Goal: Task Accomplishment & Management: Complete application form

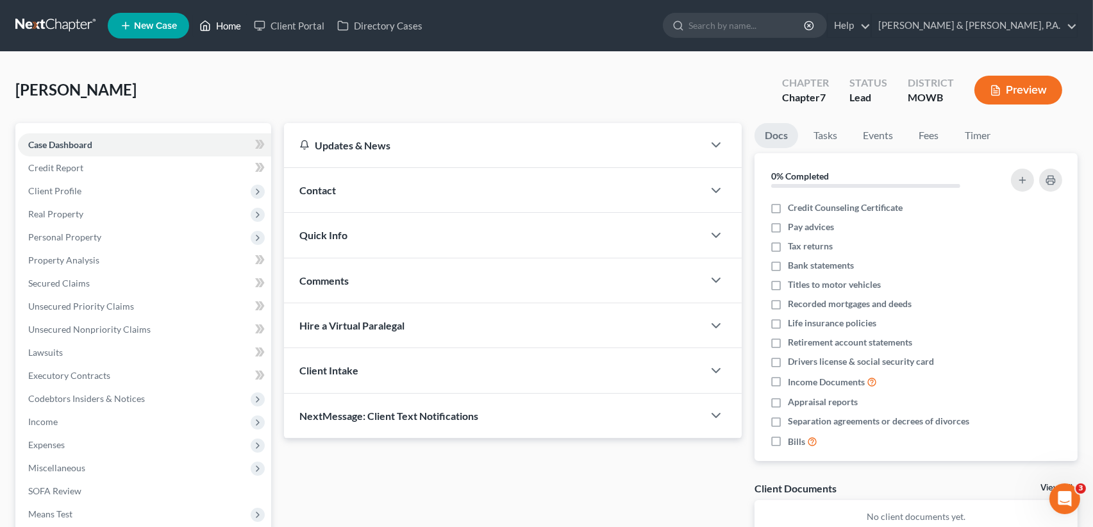
click at [224, 29] on link "Home" at bounding box center [220, 25] width 54 height 23
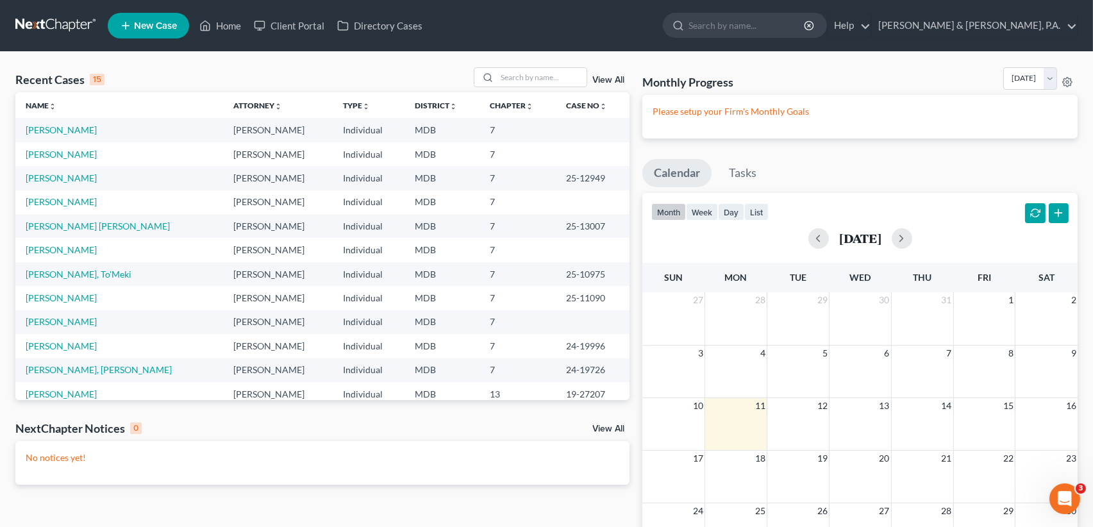
click at [149, 23] on span "New Case" at bounding box center [155, 26] width 43 height 10
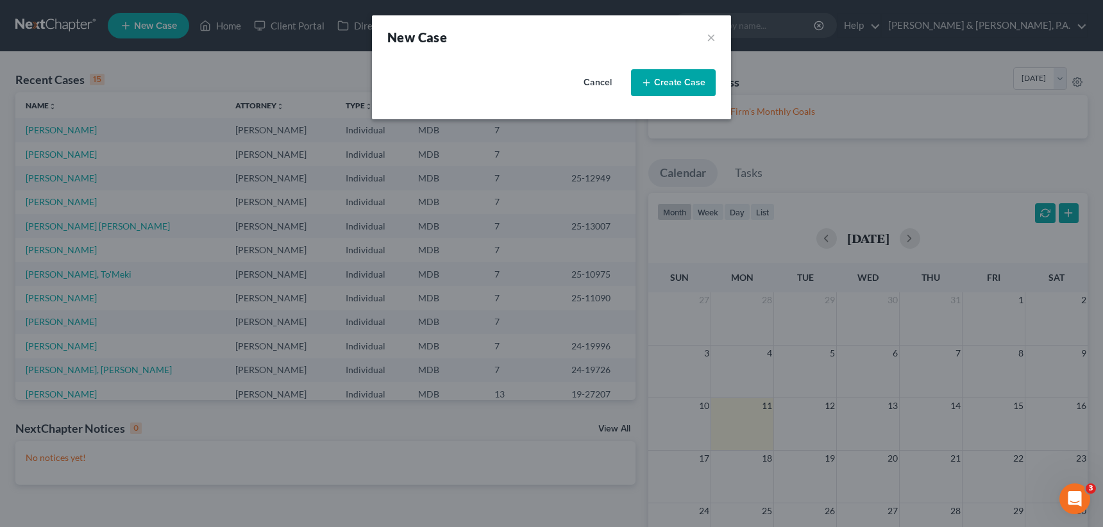
select select "38"
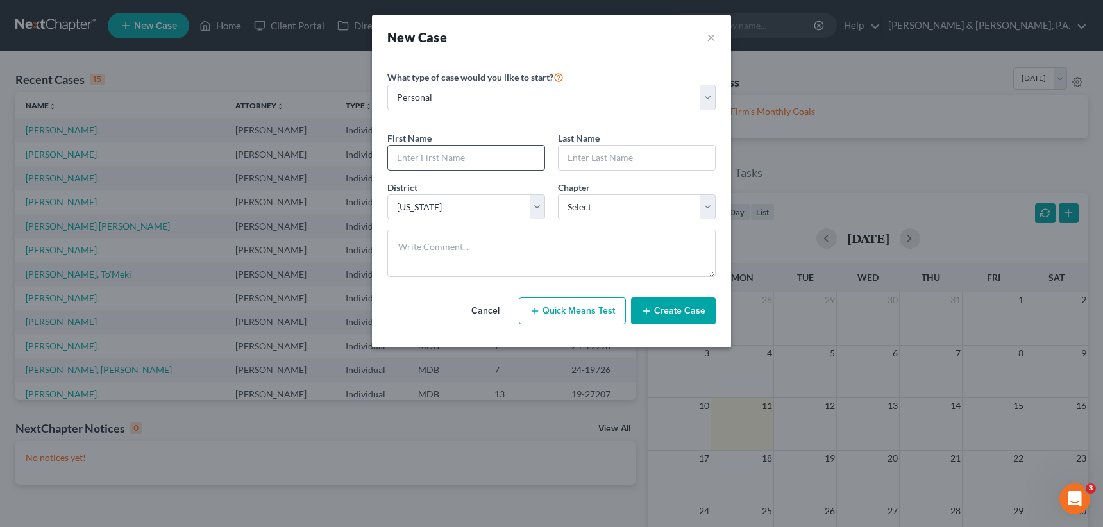
click at [447, 156] on input "text" at bounding box center [466, 158] width 156 height 24
type input "Princess"
type input "Kennedy"
click at [709, 207] on select "Select 7 11 12 13" at bounding box center [637, 207] width 158 height 26
select select "0"
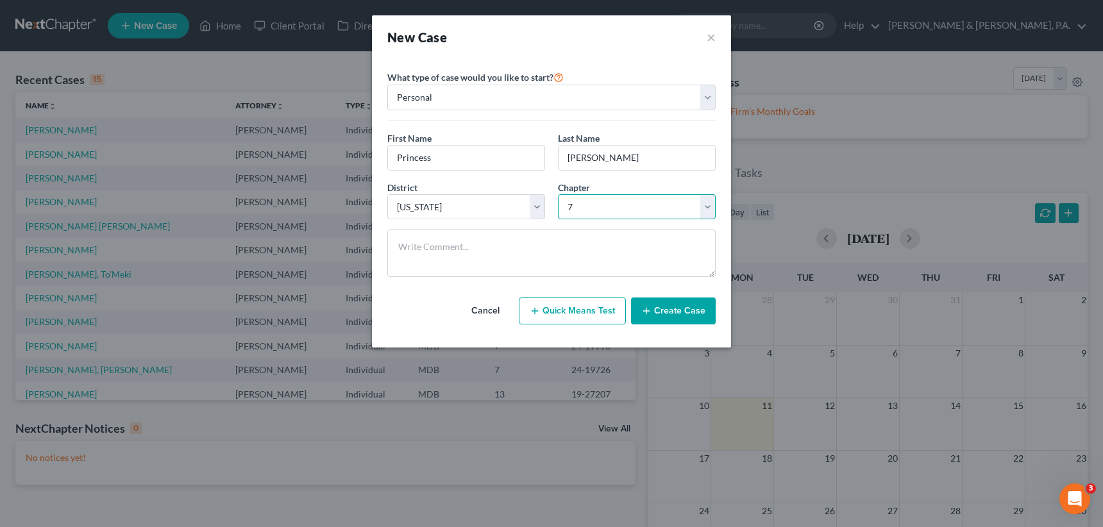
click at [558, 194] on select "Select 7 11 12 13" at bounding box center [637, 207] width 158 height 26
click at [674, 307] on button "Create Case" at bounding box center [673, 310] width 85 height 27
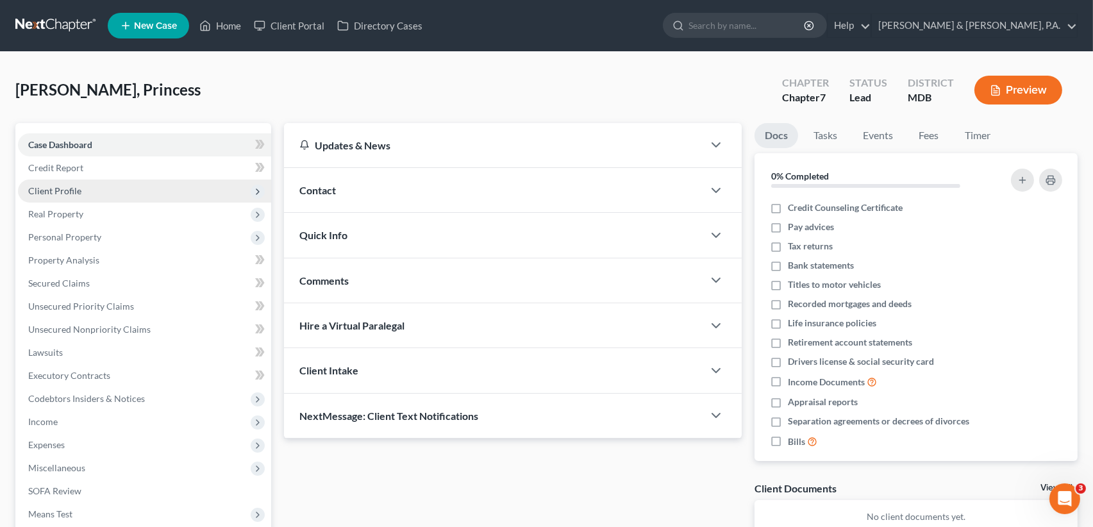
click at [75, 187] on span "Client Profile" at bounding box center [54, 190] width 53 height 11
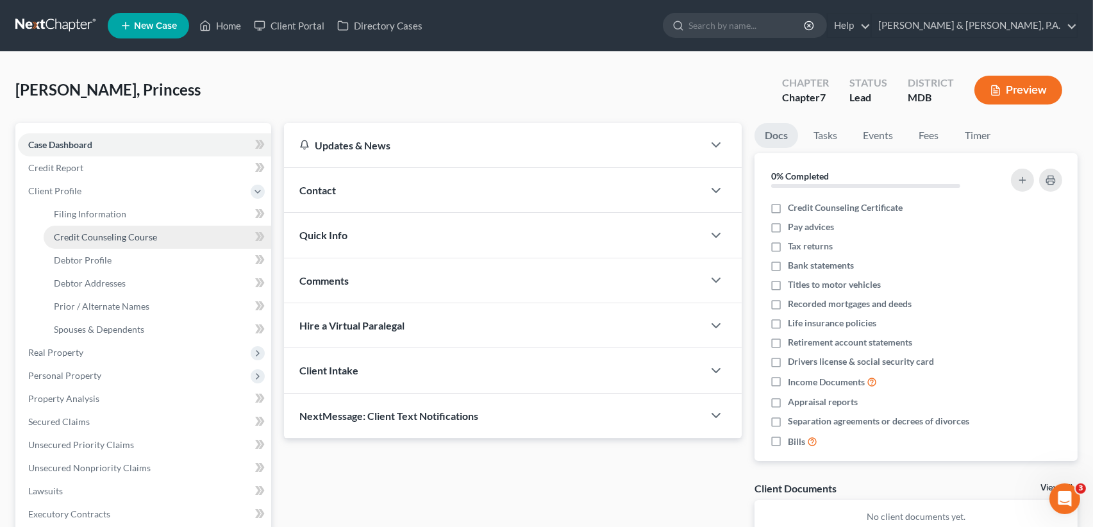
click at [106, 232] on span "Credit Counseling Course" at bounding box center [105, 236] width 103 height 11
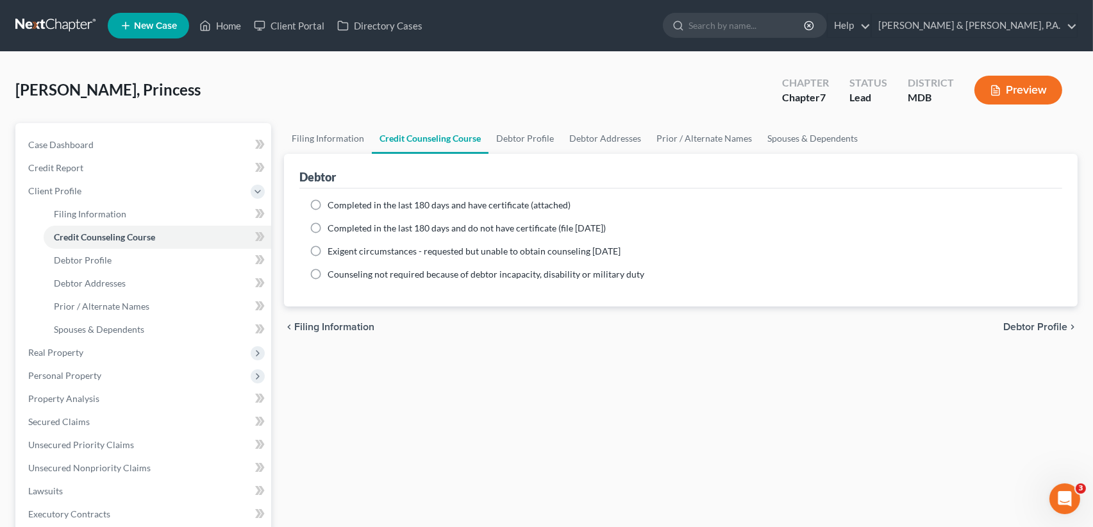
click at [328, 203] on label "Completed in the last 180 days and have certificate (attached)" at bounding box center [449, 205] width 243 height 13
click at [333, 203] on input "Completed in the last 180 days and have certificate (attached)" at bounding box center [337, 203] width 8 height 8
radio input "true"
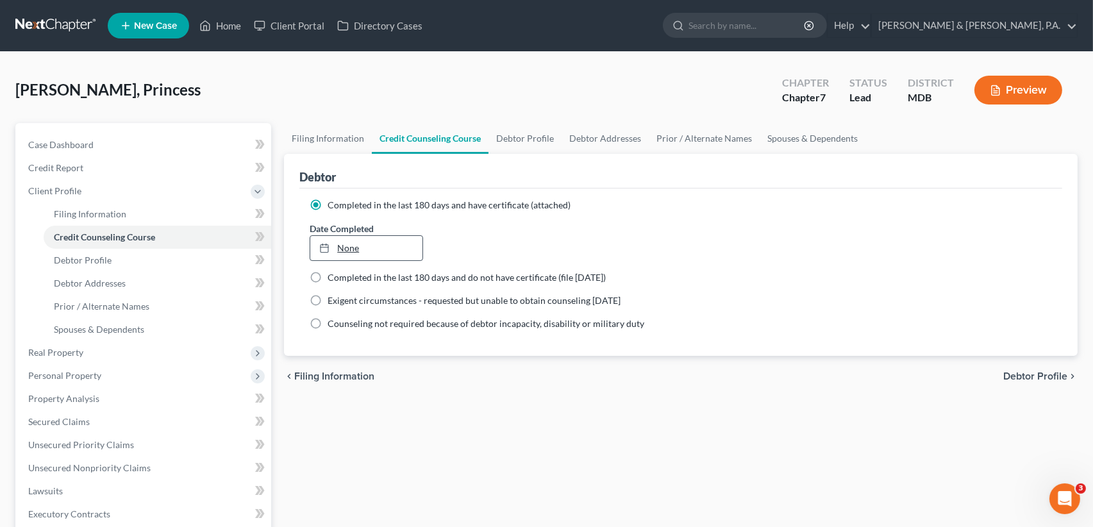
click at [322, 249] on icon at bounding box center [324, 248] width 10 height 10
type input "8/12/2025"
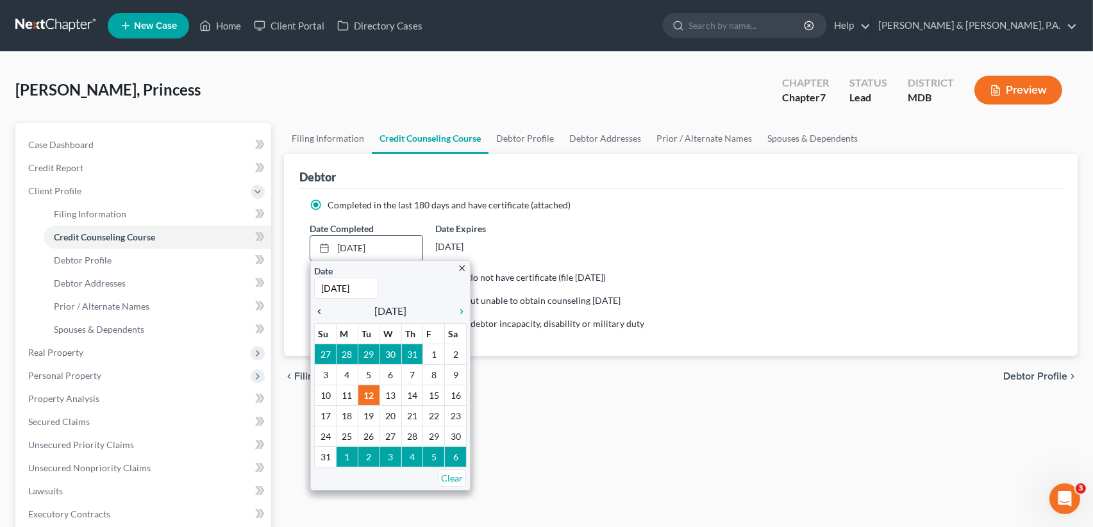
click at [320, 312] on icon "chevron_left" at bounding box center [322, 311] width 17 height 10
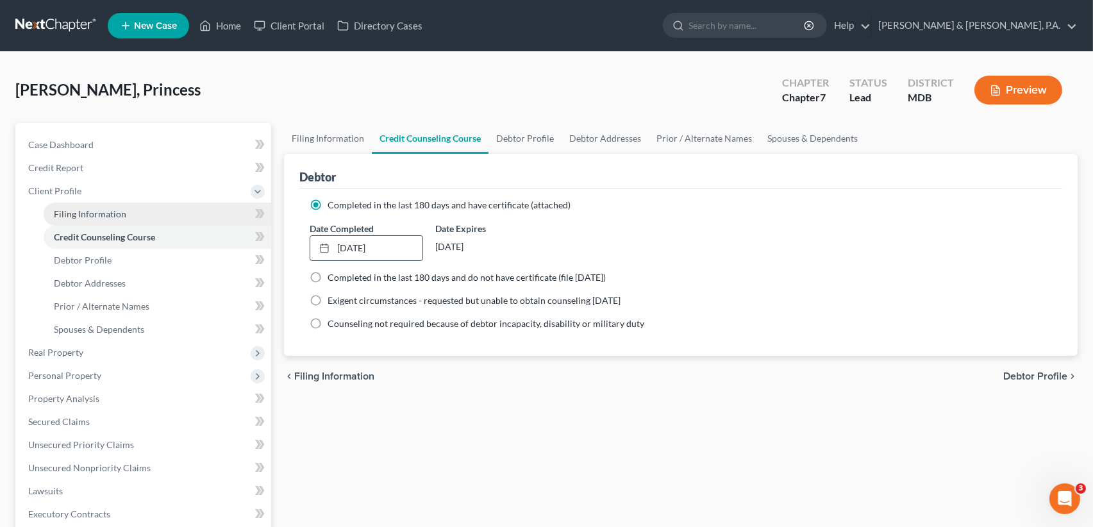
click at [100, 210] on span "Filing Information" at bounding box center [90, 213] width 72 height 11
select select "1"
select select "0"
select select "38"
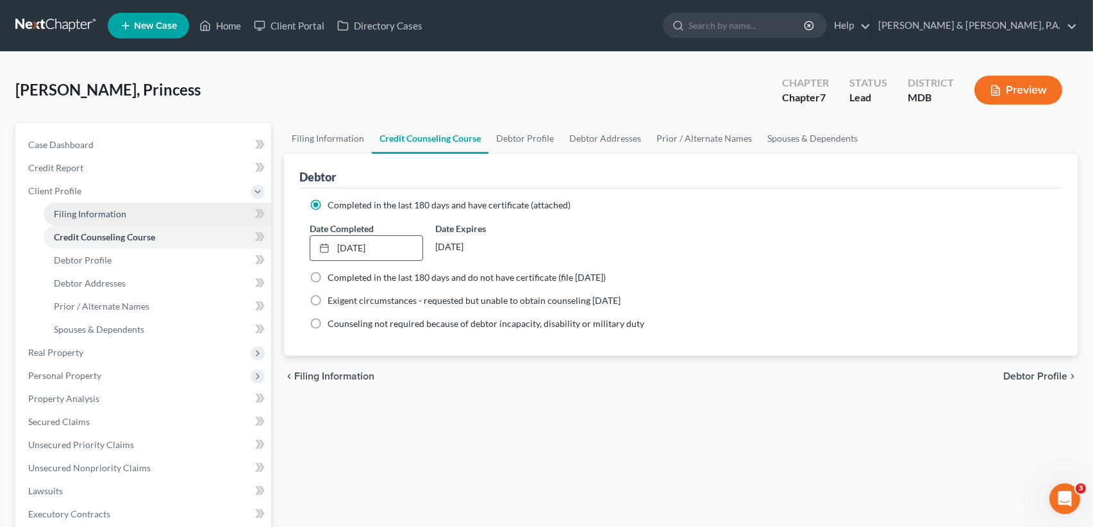
select select "21"
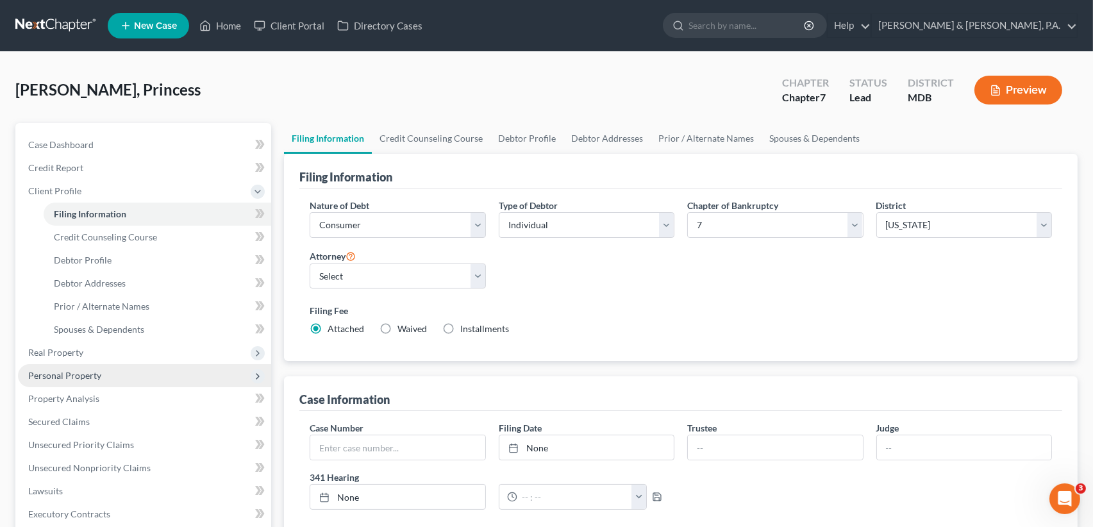
click at [77, 372] on span "Personal Property" at bounding box center [64, 375] width 73 height 11
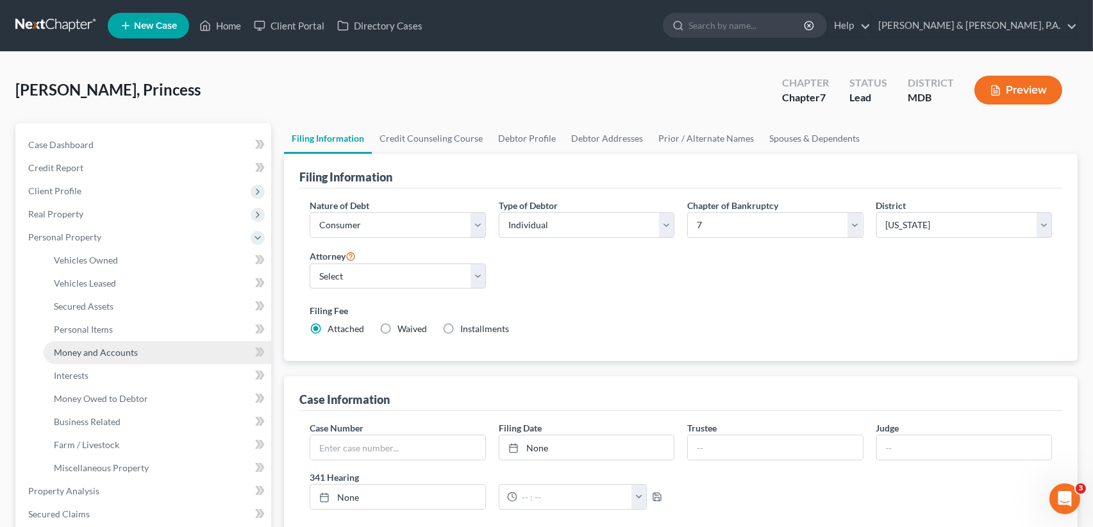
click at [73, 352] on span "Money and Accounts" at bounding box center [96, 352] width 84 height 11
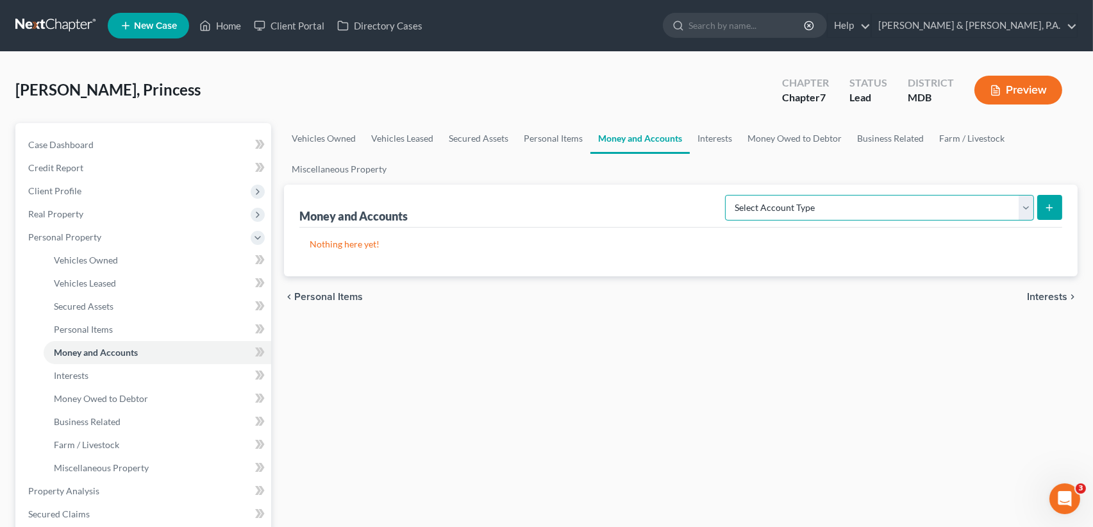
click at [1026, 203] on select "Select Account Type Brokerage (A/B: 18, SOFA: 20) Cash on Hand (A/B: 16) Certif…" at bounding box center [879, 208] width 309 height 26
select select "checking"
click at [729, 195] on select "Select Account Type Brokerage (A/B: 18, SOFA: 20) Cash on Hand (A/B: 16) Certif…" at bounding box center [879, 208] width 309 height 26
click at [1045, 206] on icon "submit" at bounding box center [1049, 208] width 10 height 10
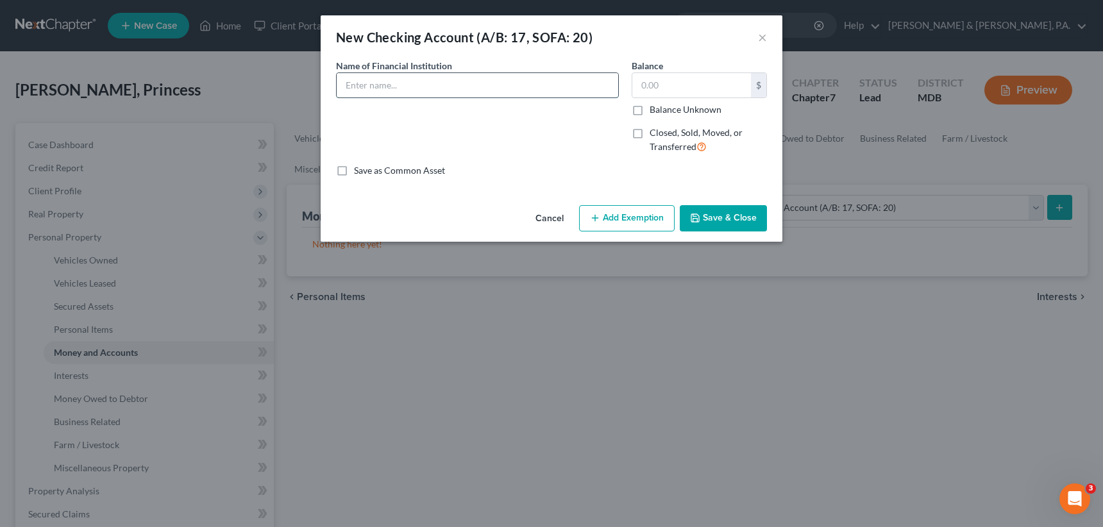
click at [372, 81] on input "text" at bounding box center [477, 85] width 281 height 24
type input "Navy FCU"
type input "300"
click at [628, 219] on button "Add Exemption" at bounding box center [627, 218] width 96 height 27
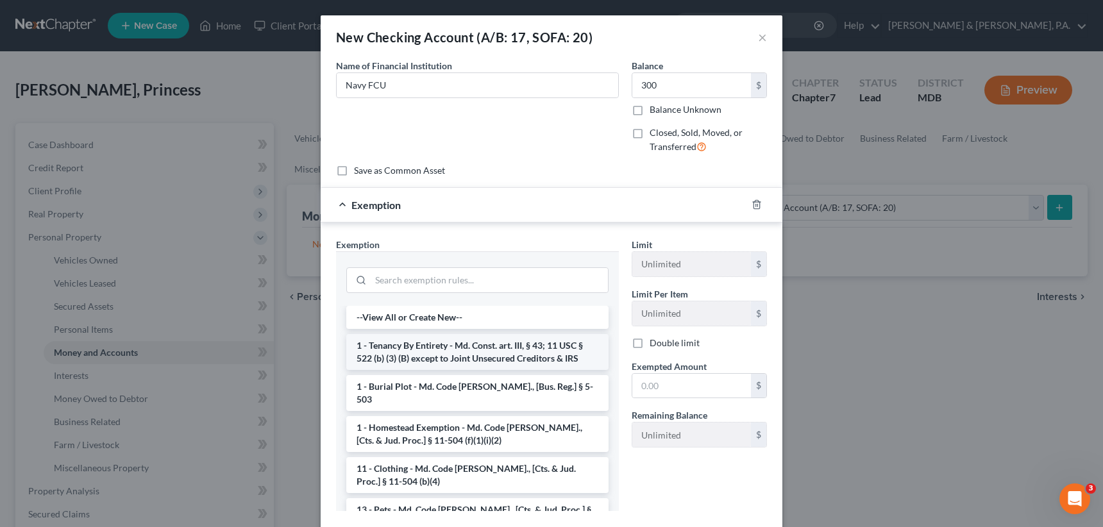
scroll to position [128, 0]
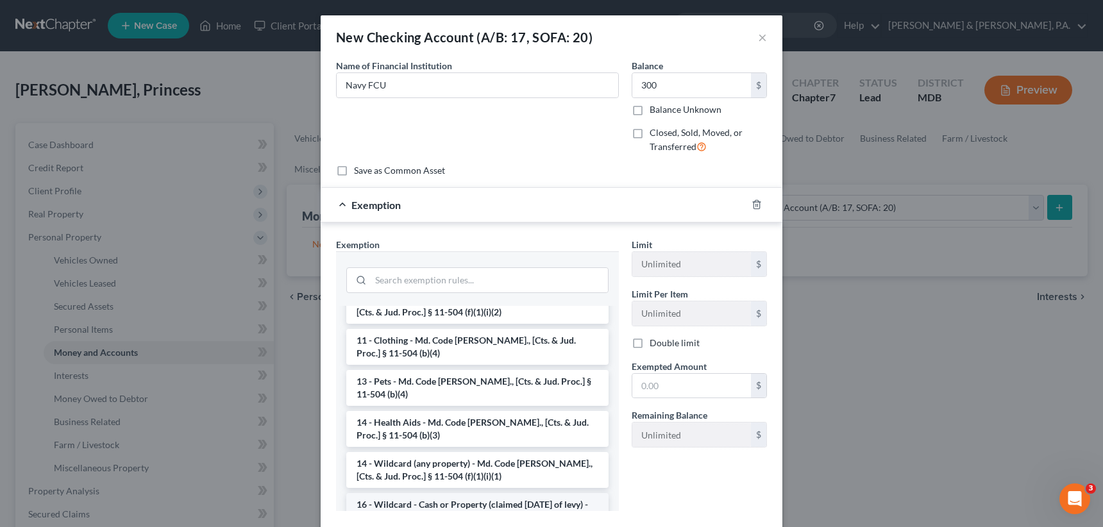
click at [524, 493] on li "16 - Wildcard - Cash or Property (claimed within Thirty Days of levy) - Md. Cod…" at bounding box center [477, 517] width 262 height 49
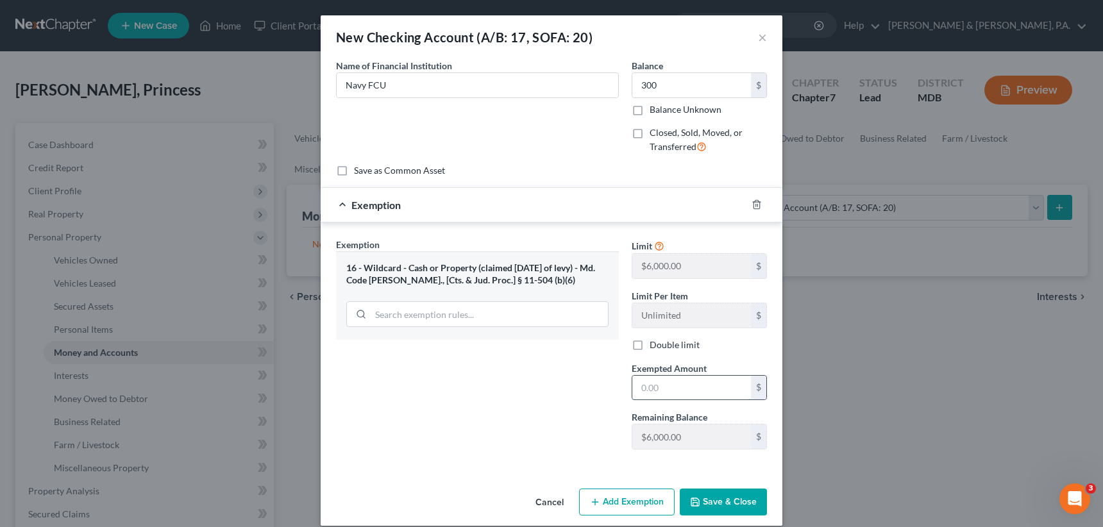
click at [635, 381] on input "text" at bounding box center [691, 388] width 119 height 24
type input "300"
click at [722, 507] on button "Save & Close" at bounding box center [723, 502] width 87 height 27
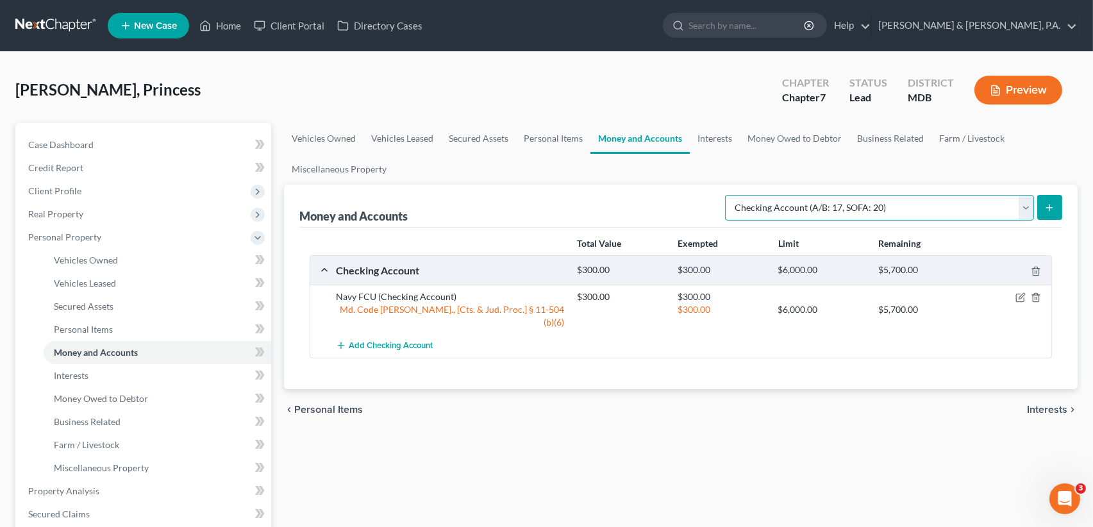
click at [1026, 203] on select "Select Account Type Brokerage (A/B: 18, SOFA: 20) Cash on Hand (A/B: 16) Certif…" at bounding box center [879, 208] width 309 height 26
select select "savings"
click at [729, 195] on select "Select Account Type Brokerage (A/B: 18, SOFA: 20) Cash on Hand (A/B: 16) Certif…" at bounding box center [879, 208] width 309 height 26
click at [1047, 208] on icon "submit" at bounding box center [1049, 208] width 10 height 10
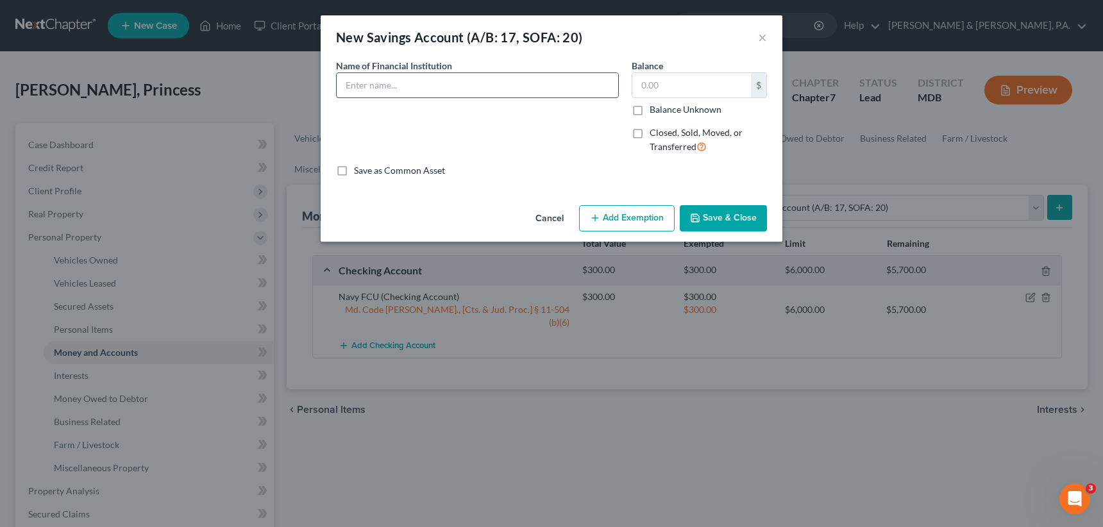
click at [369, 88] on input "text" at bounding box center [477, 85] width 281 height 24
type input "Navy FCU"
type input "1,100"
click at [608, 219] on button "Add Exemption" at bounding box center [627, 218] width 96 height 27
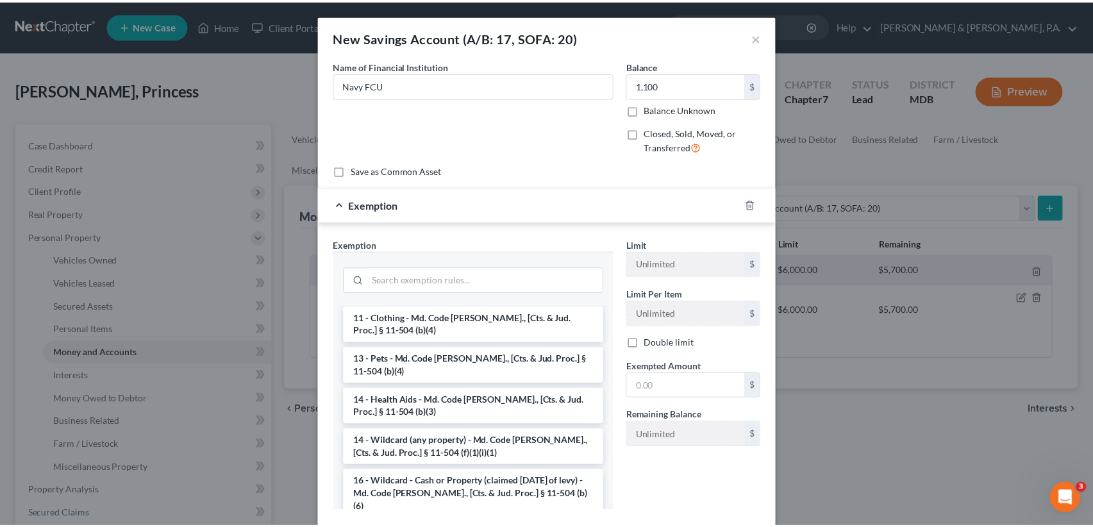
scroll to position [192, 0]
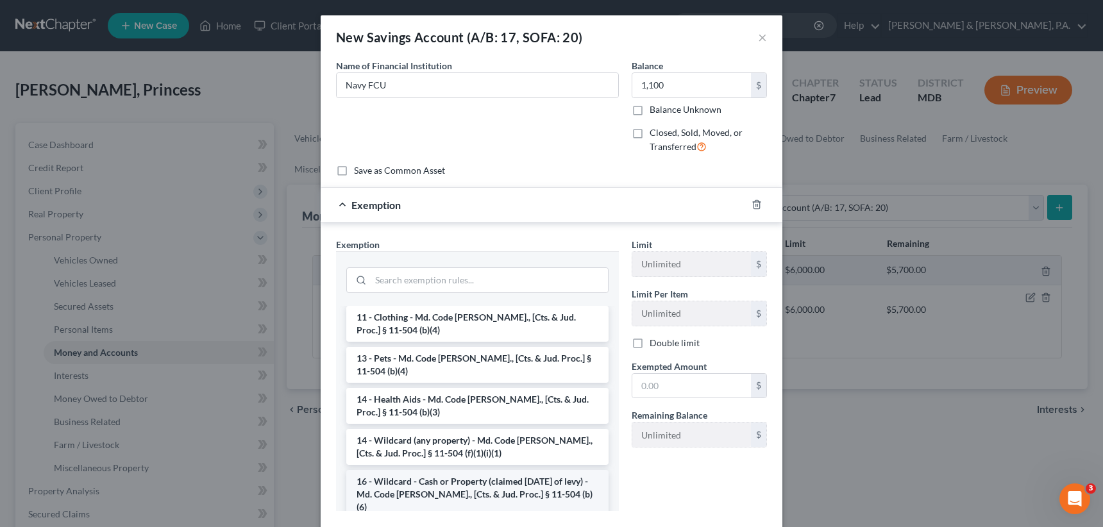
click at [508, 473] on li "16 - Wildcard - Cash or Property (claimed within Thirty Days of levy) - Md. Cod…" at bounding box center [477, 494] width 262 height 49
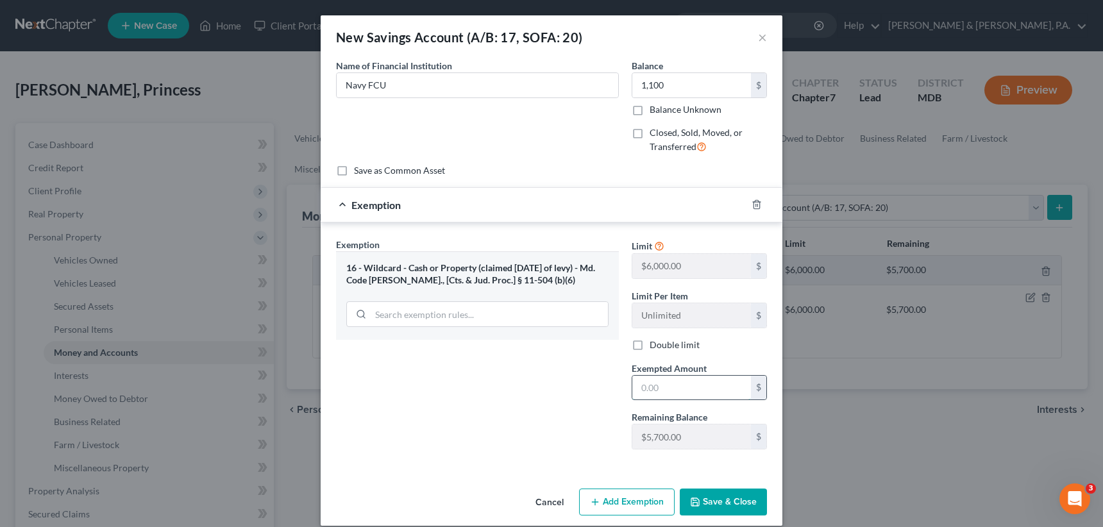
click at [632, 387] on input "text" at bounding box center [691, 388] width 119 height 24
type input "1,100"
click at [726, 500] on button "Save & Close" at bounding box center [723, 502] width 87 height 27
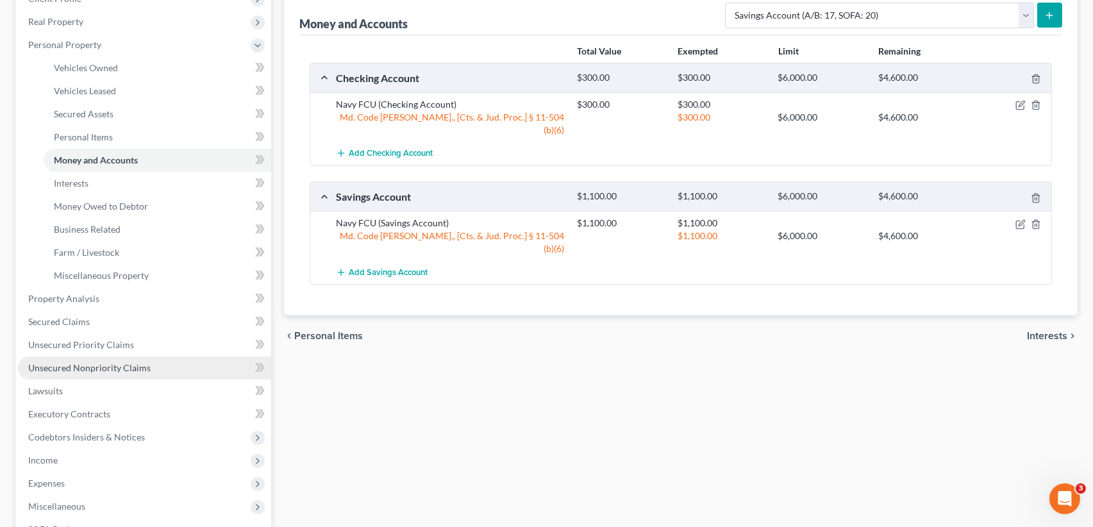
click at [101, 365] on span "Unsecured Nonpriority Claims" at bounding box center [89, 367] width 122 height 11
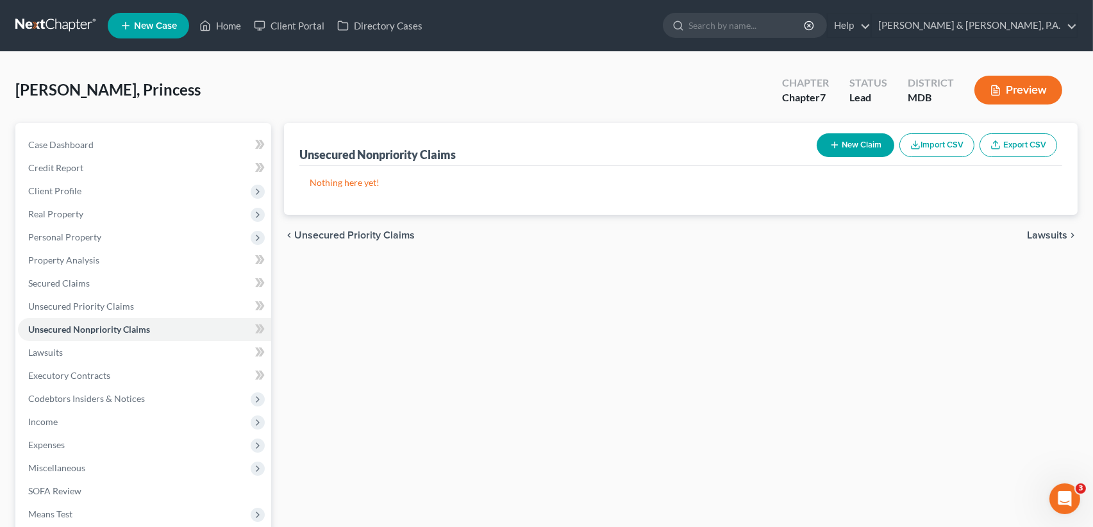
click at [852, 144] on button "New Claim" at bounding box center [856, 145] width 78 height 24
select select "0"
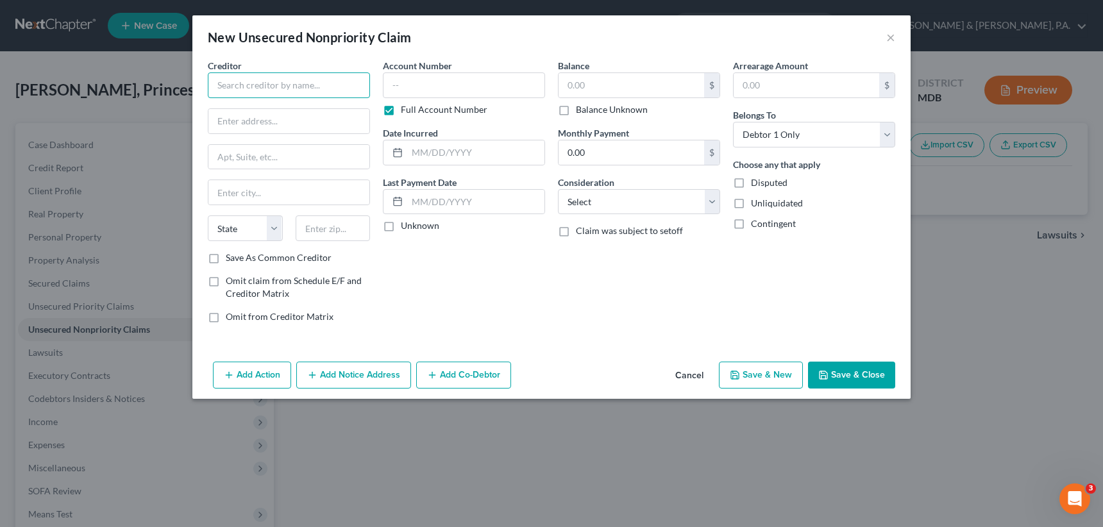
click at [246, 90] on input "text" at bounding box center [289, 85] width 162 height 26
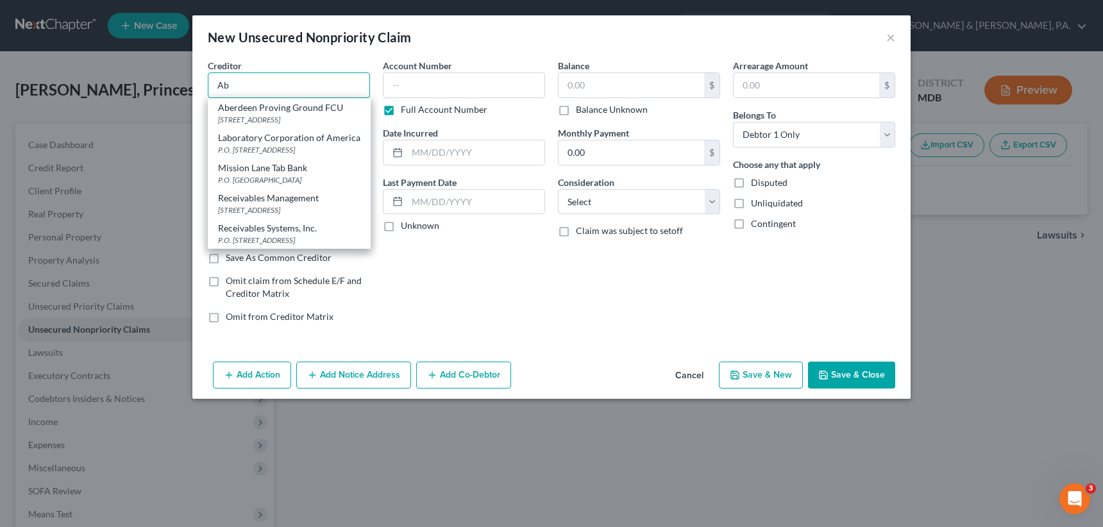
click at [264, 74] on input "Ab" at bounding box center [289, 85] width 162 height 26
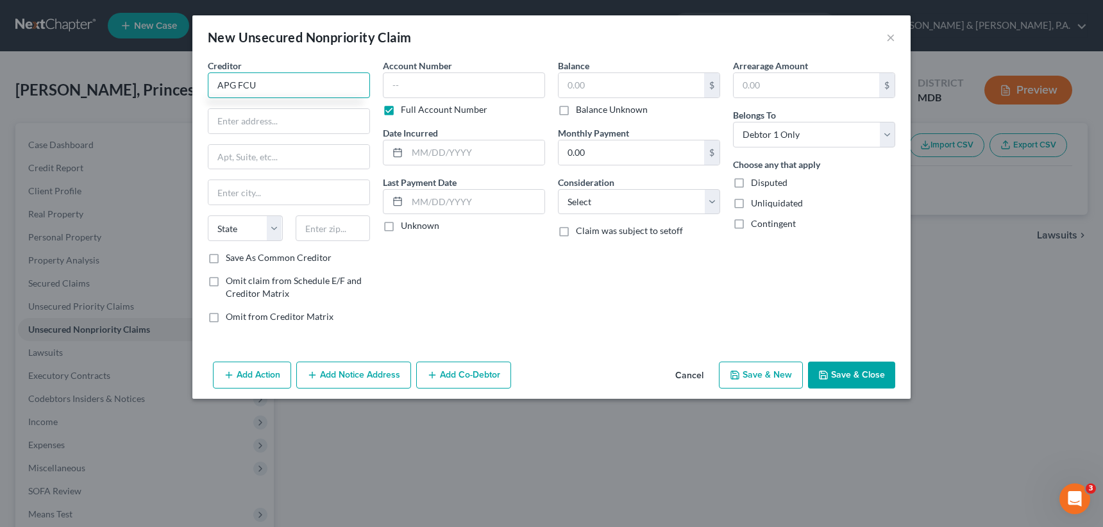
type input "APG FCU"
type input "P.O. Box 1176"
click at [327, 226] on input "text" at bounding box center [333, 228] width 75 height 26
type input "21001"
type input "Aberdeen"
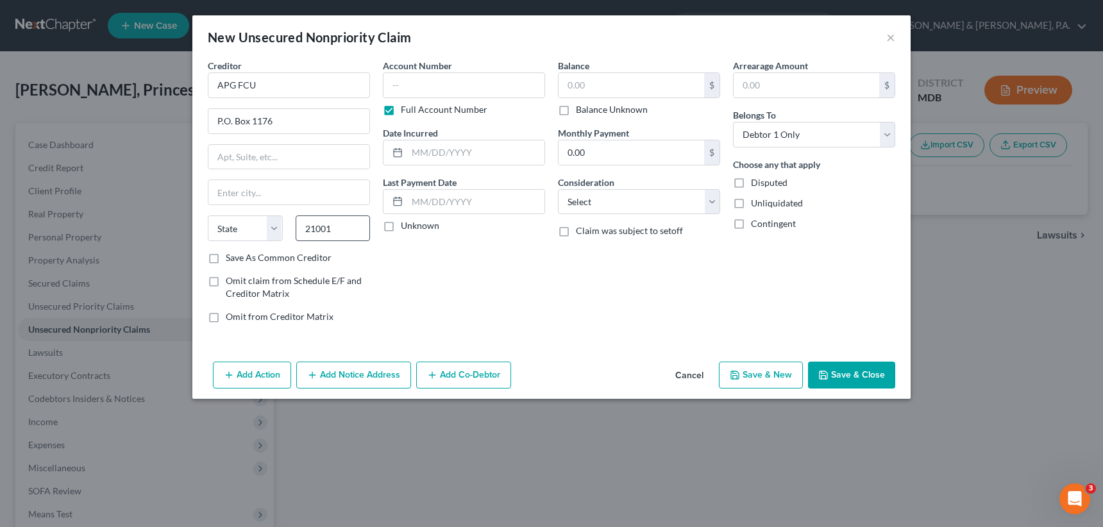
select select "21"
click at [226, 260] on label "Save As Common Creditor" at bounding box center [279, 257] width 106 height 13
click at [231, 260] on input "Save As Common Creditor" at bounding box center [235, 255] width 8 height 8
checkbox input "true"
click at [401, 109] on label "Full Account Number" at bounding box center [444, 109] width 87 height 13
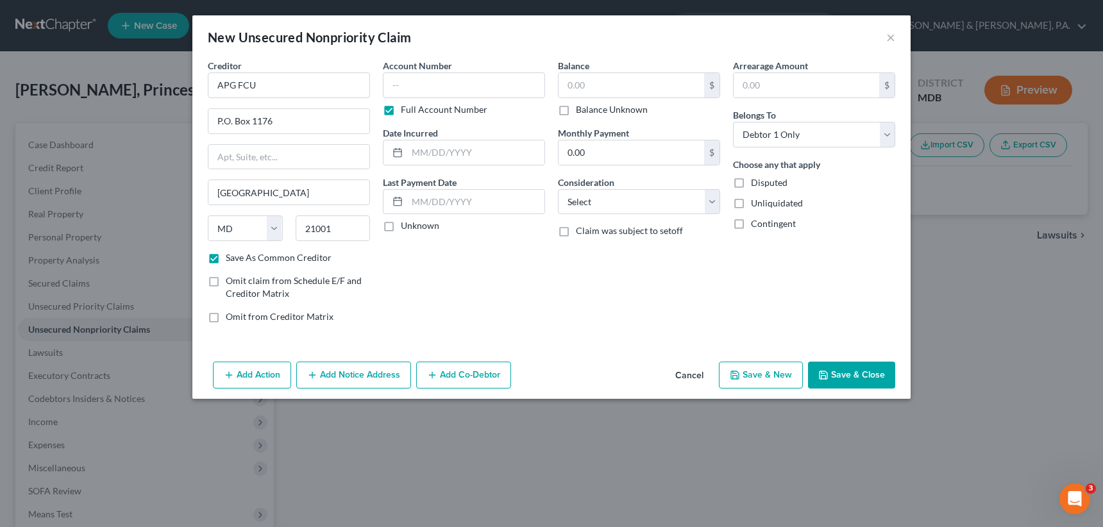
click at [406, 109] on input "Full Account Number" at bounding box center [410, 107] width 8 height 8
click at [567, 85] on input "text" at bounding box center [631, 85] width 146 height 24
type input "28,939"
click at [390, 84] on input "text" at bounding box center [464, 85] width 162 height 26
type input "3000"
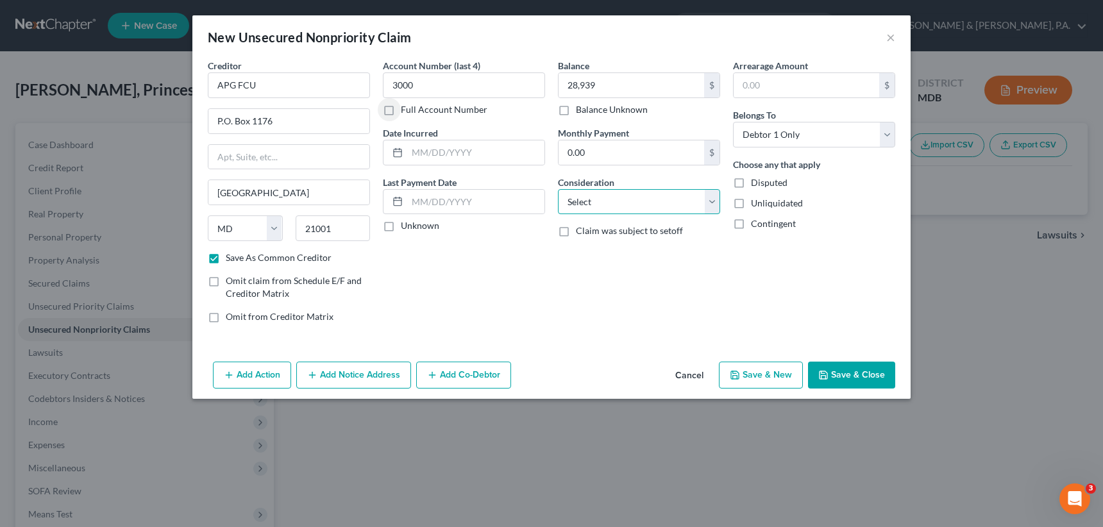
click at [712, 202] on select "Select Cable / Satellite Services Collection Agency Credit Card Debt Debt Couns…" at bounding box center [639, 202] width 162 height 26
select select "10"
click at [558, 189] on select "Select Cable / Satellite Services Collection Agency Credit Card Debt Debt Couns…" at bounding box center [639, 202] width 162 height 26
click at [849, 374] on button "Save & Close" at bounding box center [851, 375] width 87 height 27
checkbox input "false"
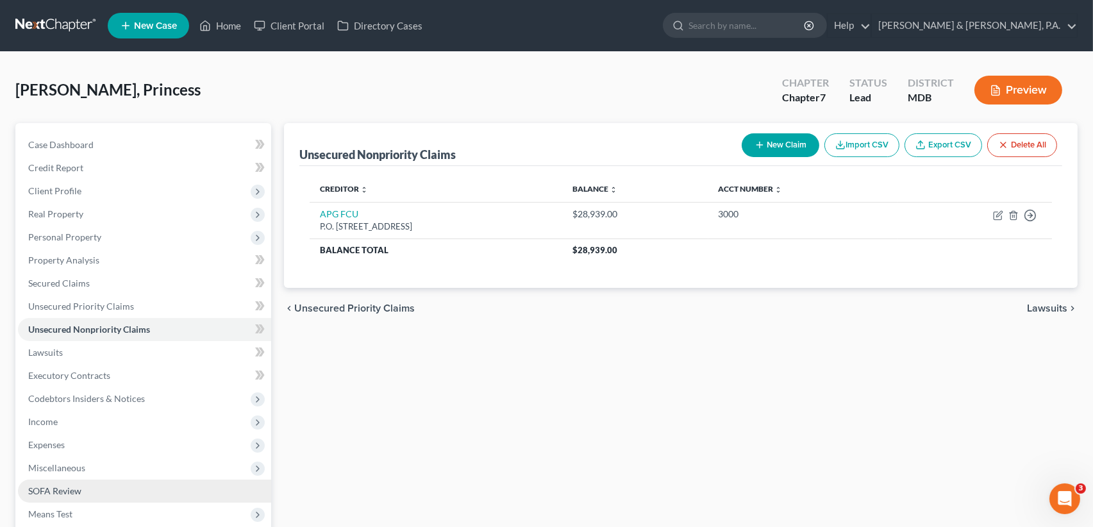
click at [121, 487] on link "SOFA Review" at bounding box center [144, 491] width 253 height 23
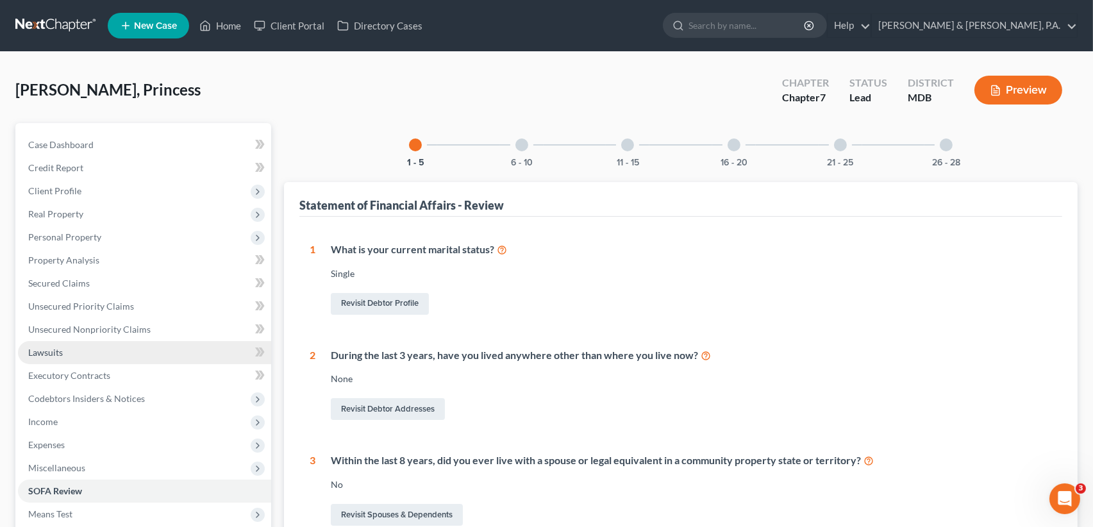
click at [57, 348] on span "Lawsuits" at bounding box center [45, 352] width 35 height 11
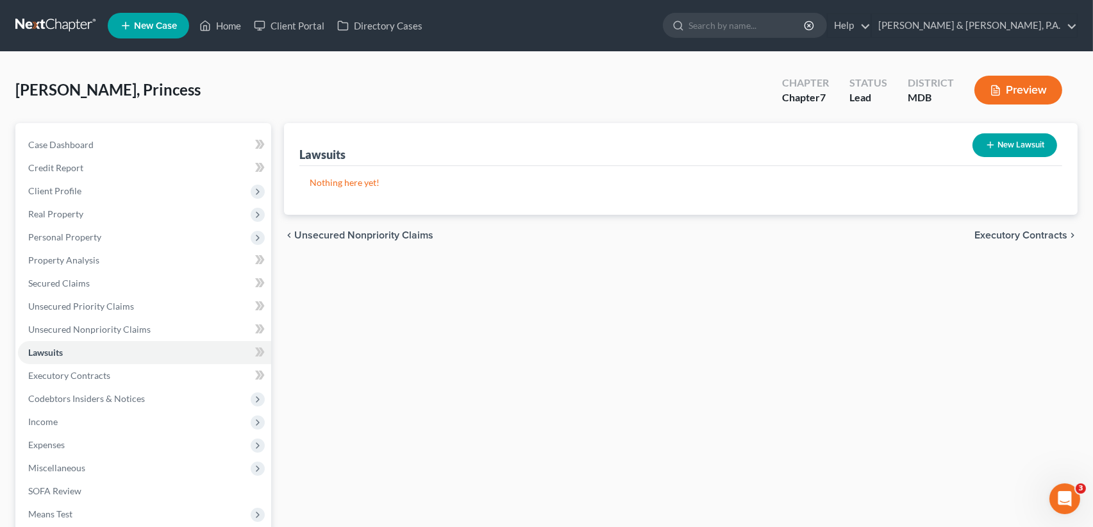
click at [1008, 141] on button "New Lawsuit" at bounding box center [1015, 145] width 85 height 24
select select "0"
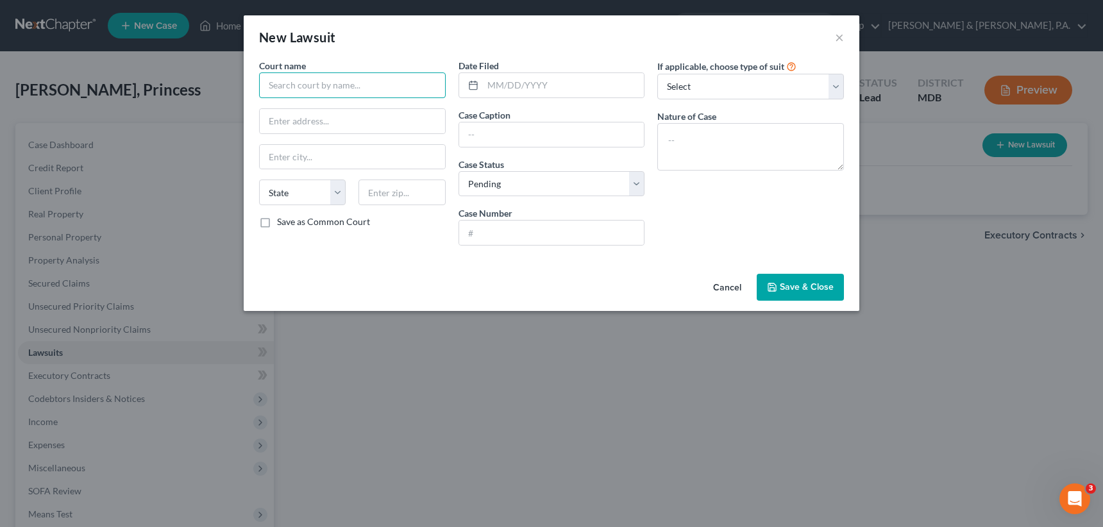
click at [342, 87] on input "text" at bounding box center [352, 85] width 187 height 26
type input "District Court of Maryland"
type input "120 E. Chesapeake Avenue"
type input "21286"
type input "Towson"
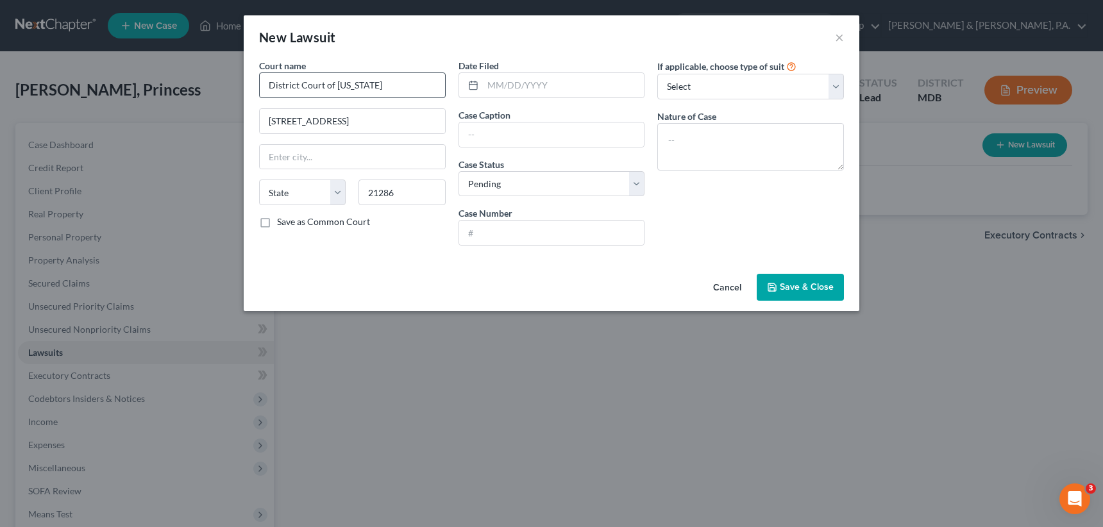
select select "21"
click at [839, 90] on select "Select Repossession Garnishment Foreclosure Attached, Seized, Or Levied Other" at bounding box center [750, 87] width 187 height 26
click at [583, 48] on div "New Lawsuit ×" at bounding box center [551, 37] width 615 height 44
click at [670, 131] on textarea at bounding box center [750, 146] width 187 height 47
type textarea "Breach of Contract"
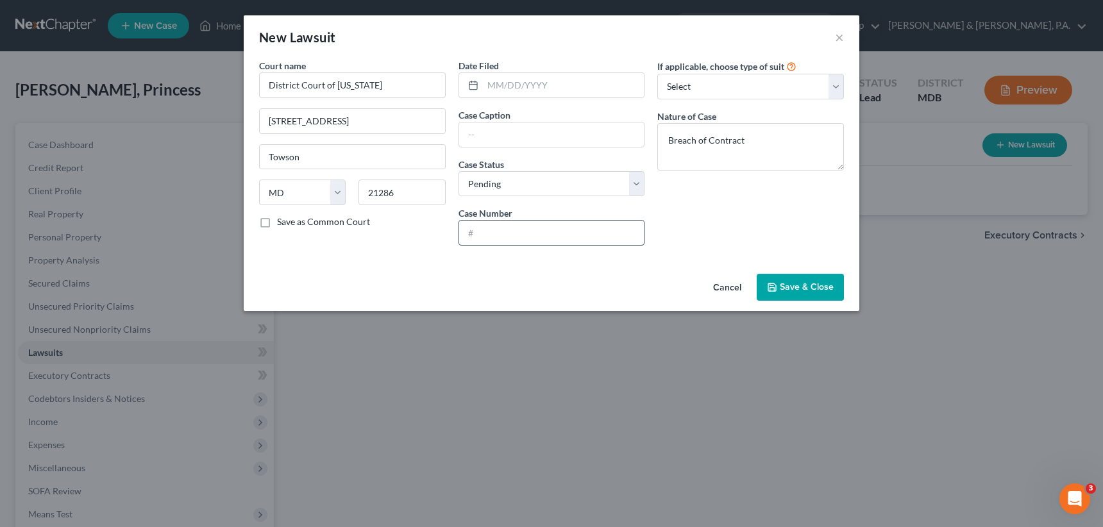
click at [604, 228] on input "text" at bounding box center [551, 233] width 185 height 24
type input "D-08-CV-25-027238"
click at [512, 133] on input "text" at bounding box center [551, 134] width 185 height 24
type input "Aberdeen Proving Ground FCU v. Princess Kennedy"
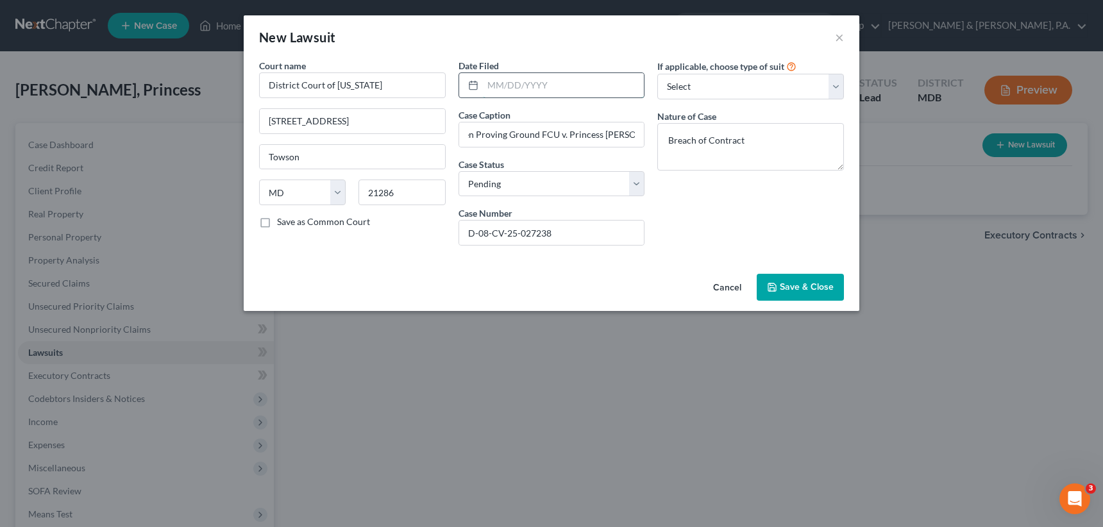
click at [490, 85] on input "text" at bounding box center [564, 85] width 162 height 24
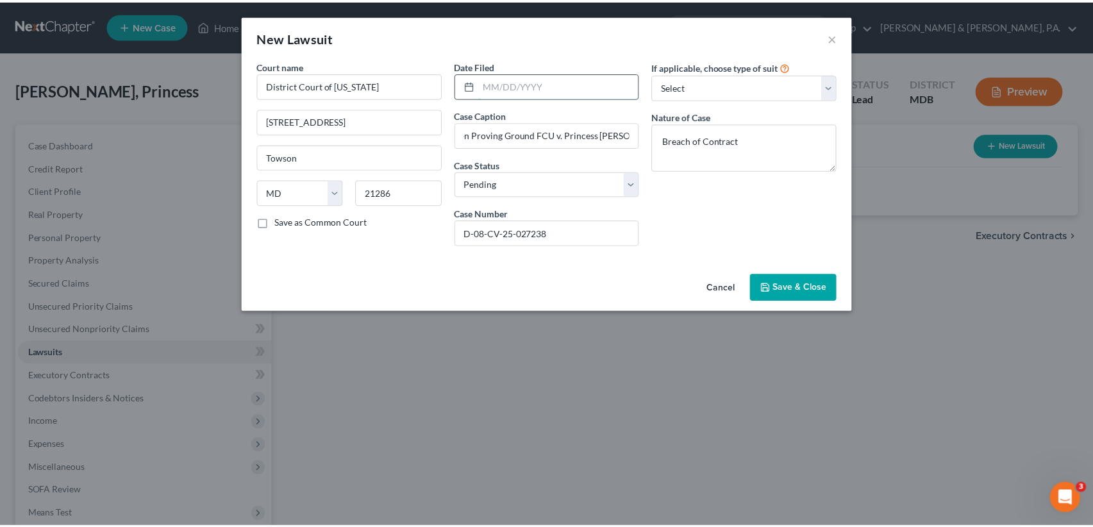
scroll to position [0, 0]
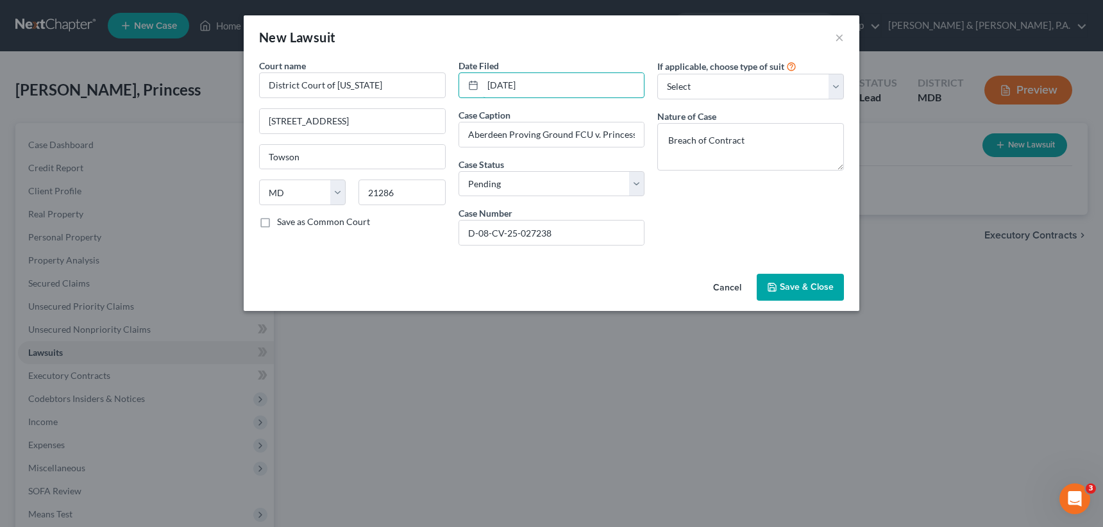
type input "06/02/2025"
click at [792, 285] on span "Save & Close" at bounding box center [807, 286] width 54 height 11
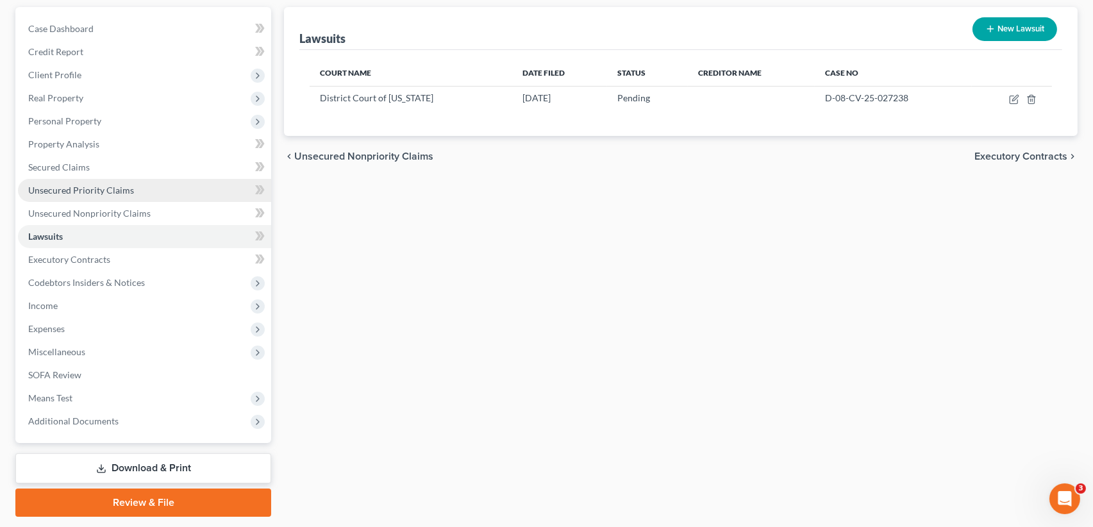
scroll to position [128, 0]
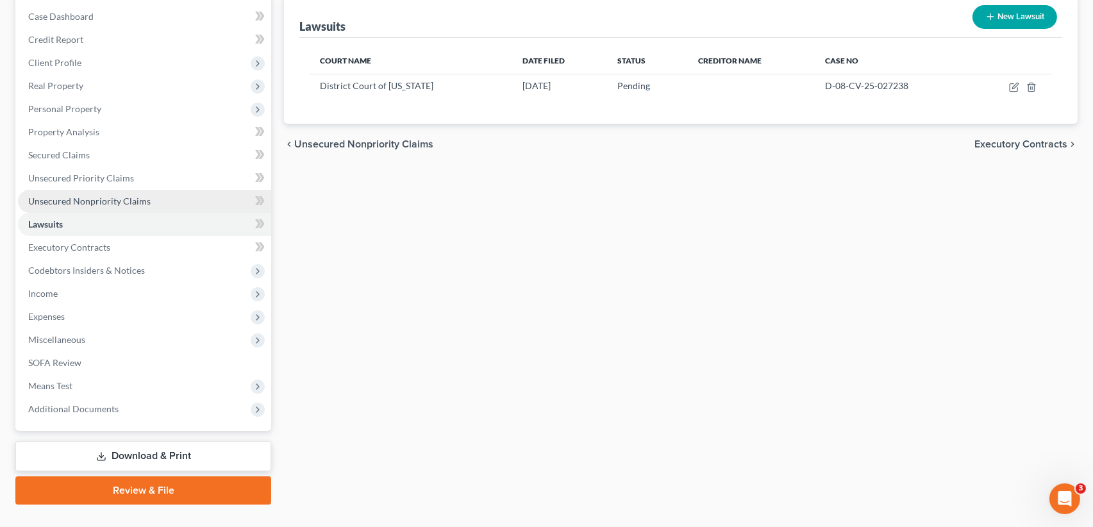
click at [96, 202] on span "Unsecured Nonpriority Claims" at bounding box center [89, 201] width 122 height 11
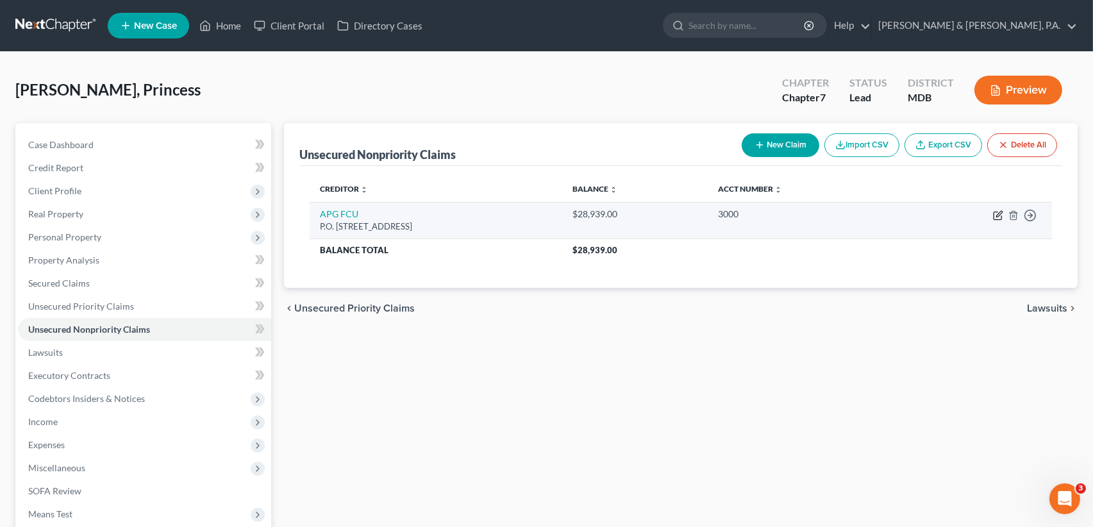
click at [998, 213] on icon "button" at bounding box center [998, 215] width 10 height 10
select select "21"
select select "10"
select select "0"
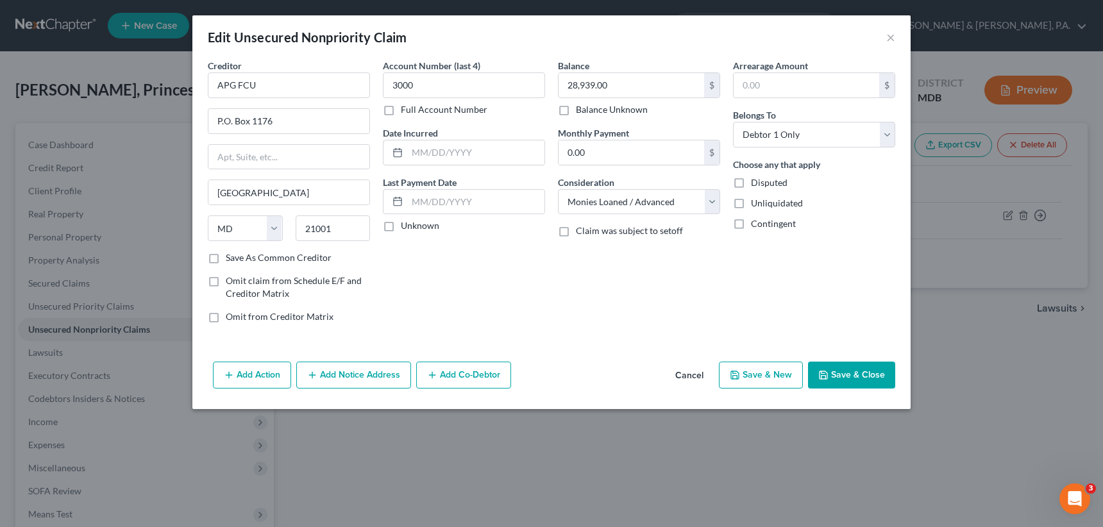
click at [368, 374] on button "Add Notice Address" at bounding box center [353, 375] width 115 height 27
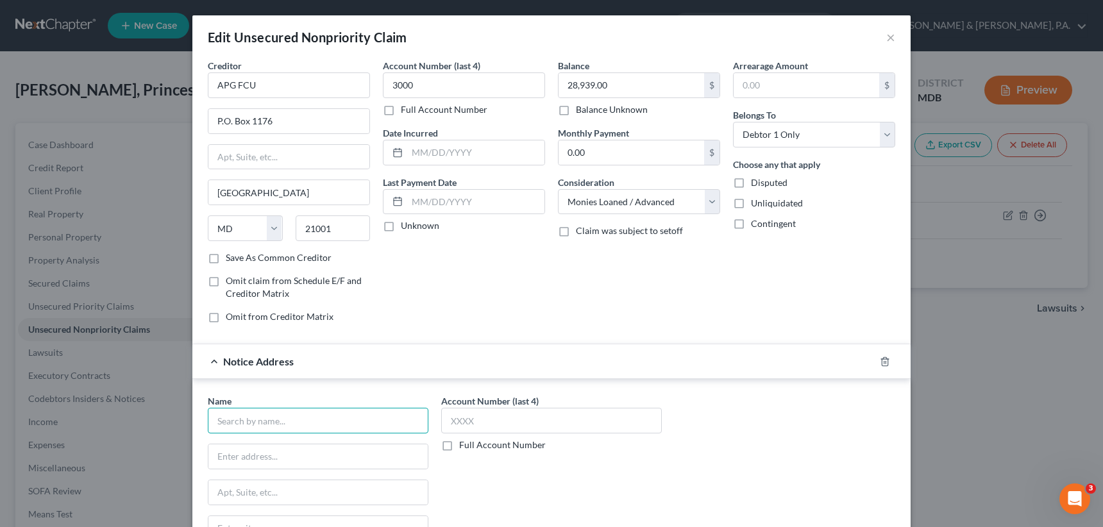
click at [323, 411] on input "text" at bounding box center [318, 421] width 221 height 26
click at [237, 419] on input "text" at bounding box center [318, 421] width 221 height 26
type input "Silverman Theologou, LLP"
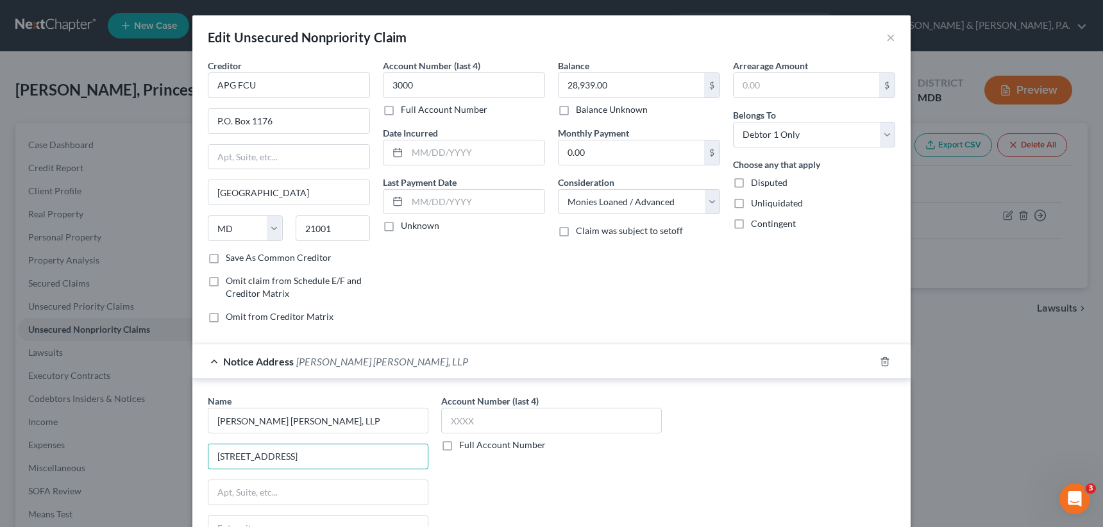
type input "11200 Rockville Pike"
type input "Ste. 520"
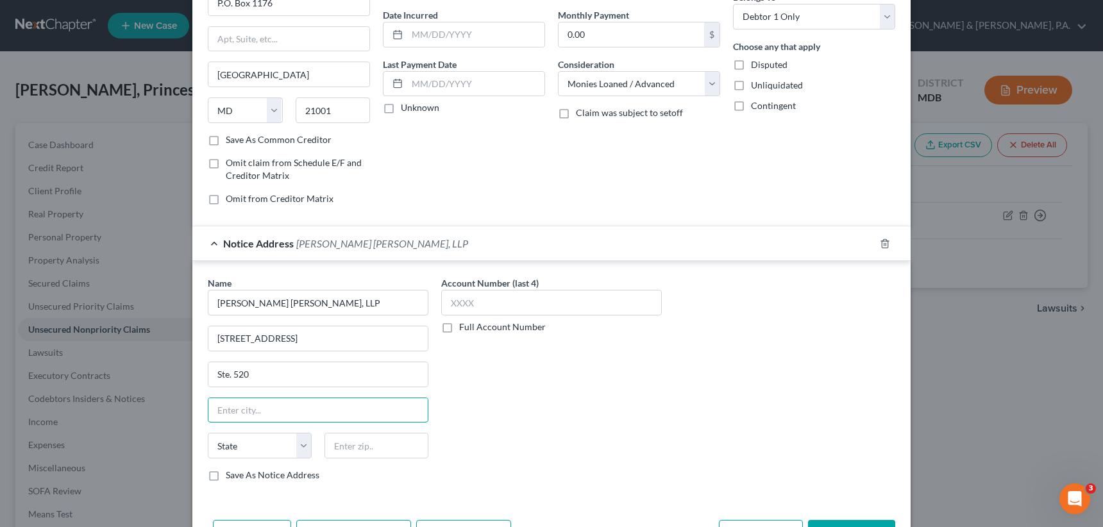
scroll to position [136, 0]
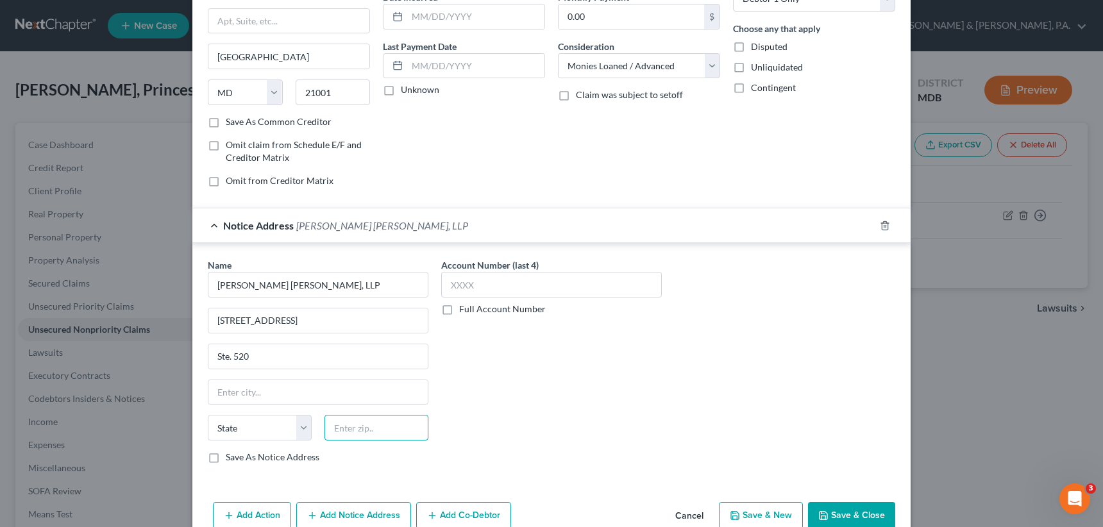
click at [367, 433] on input "text" at bounding box center [376, 428] width 104 height 26
type input "20852"
type input "Rockville"
select select "21"
click at [226, 454] on label "Save As Notice Address" at bounding box center [273, 457] width 94 height 13
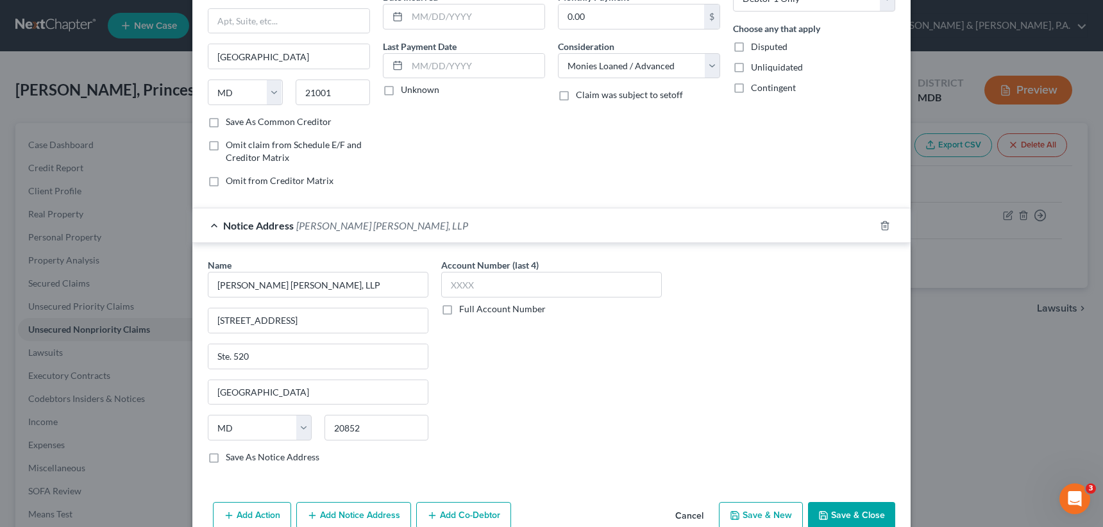
click at [231, 454] on input "Save As Notice Address" at bounding box center [235, 455] width 8 height 8
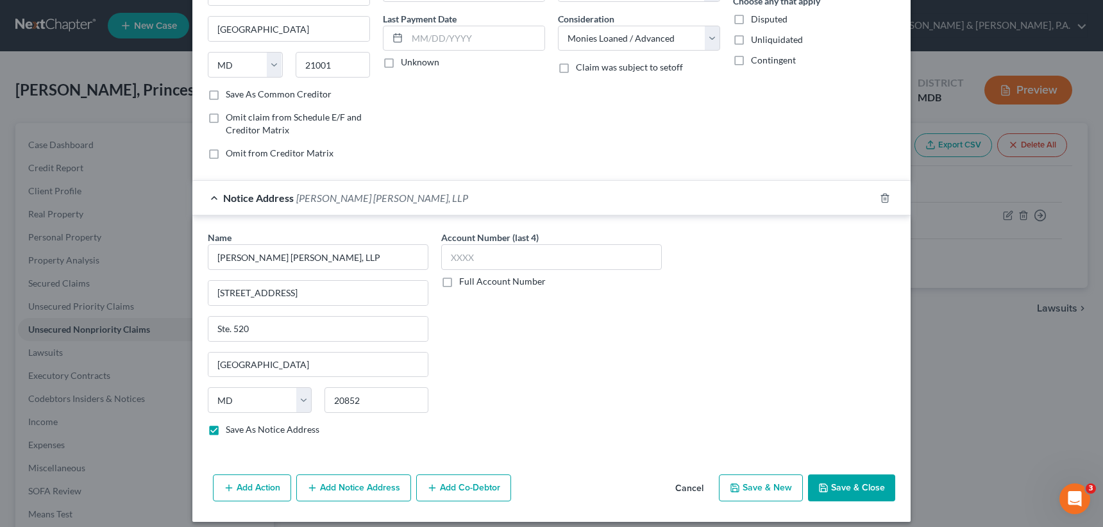
scroll to position [167, 0]
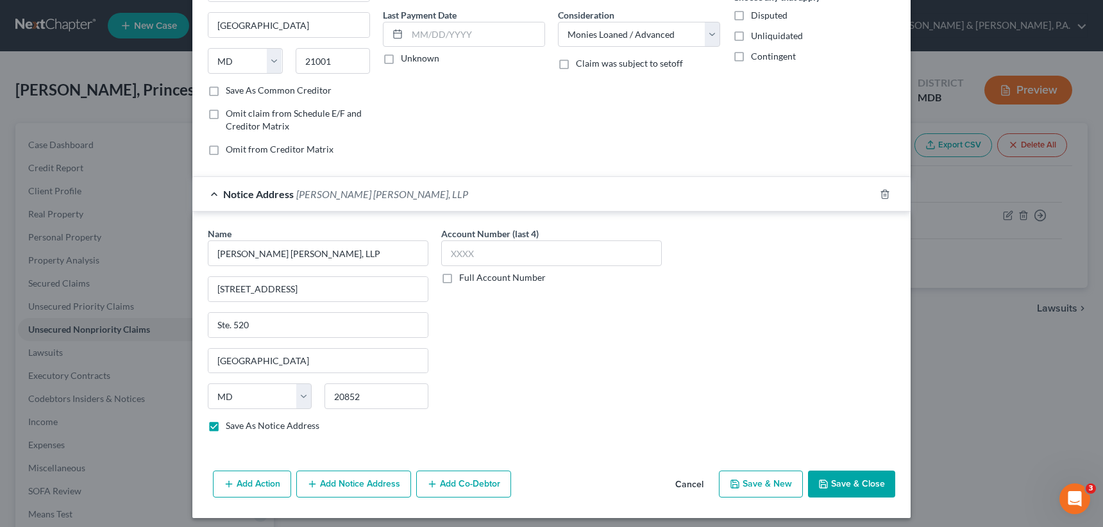
click at [837, 478] on button "Save & Close" at bounding box center [851, 484] width 87 height 27
checkbox input "false"
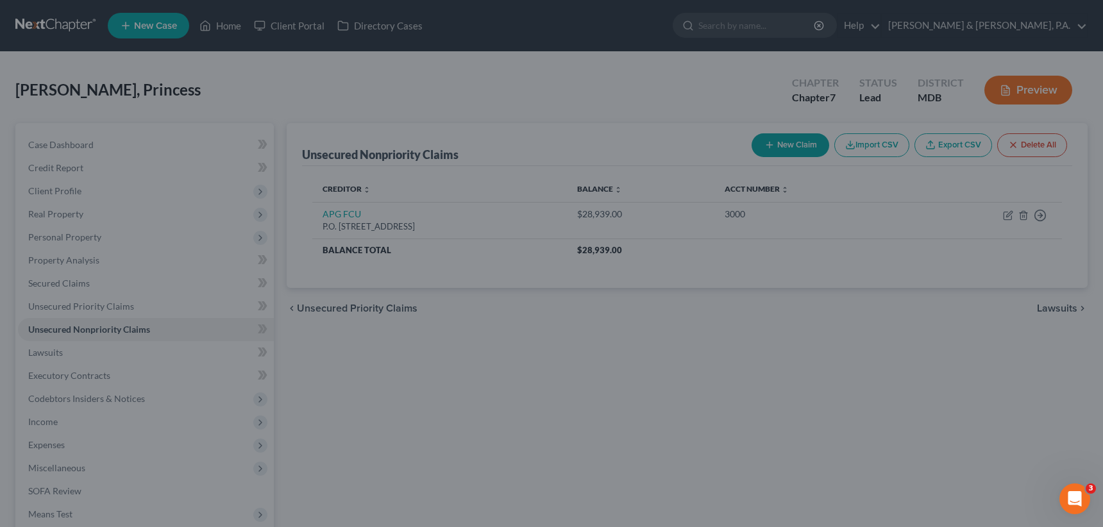
type input "0"
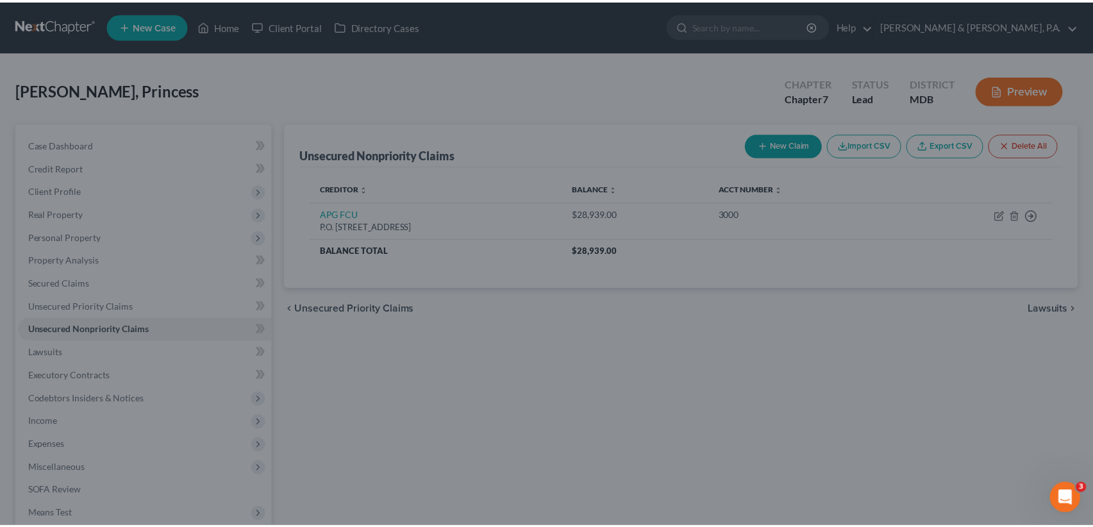
scroll to position [0, 0]
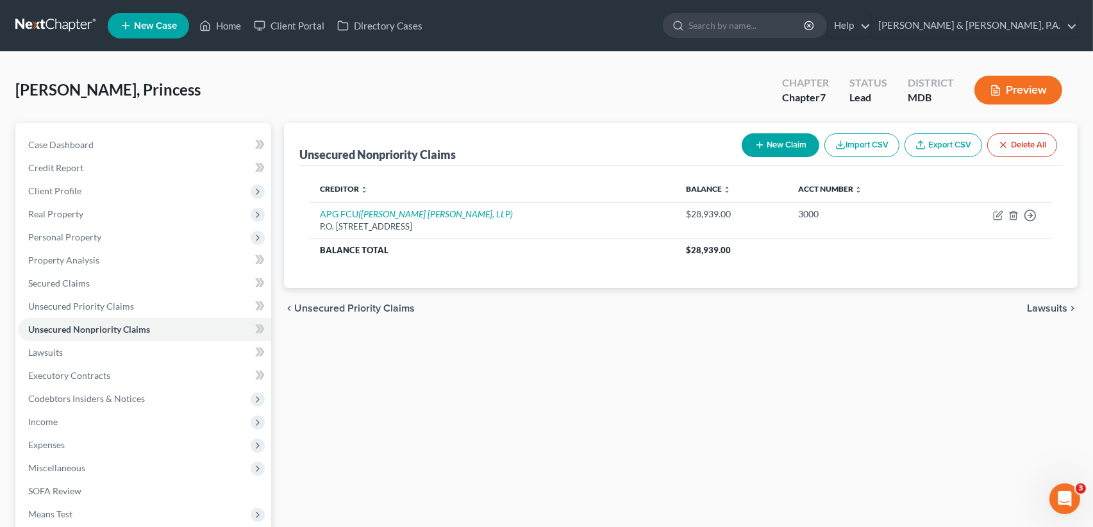
click at [792, 144] on button "New Claim" at bounding box center [781, 145] width 78 height 24
select select "0"
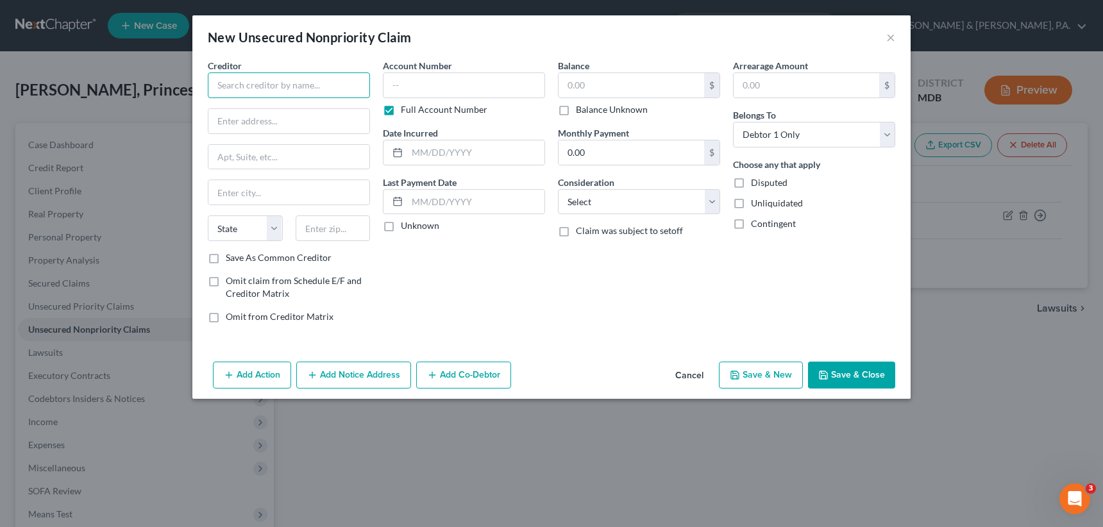
click at [312, 87] on input "text" at bounding box center [289, 85] width 162 height 26
type input "Southwest Credit Systems, LP"
type input "4120 International Parkway"
type input "Suite 1100"
click at [343, 223] on input "text" at bounding box center [333, 228] width 75 height 26
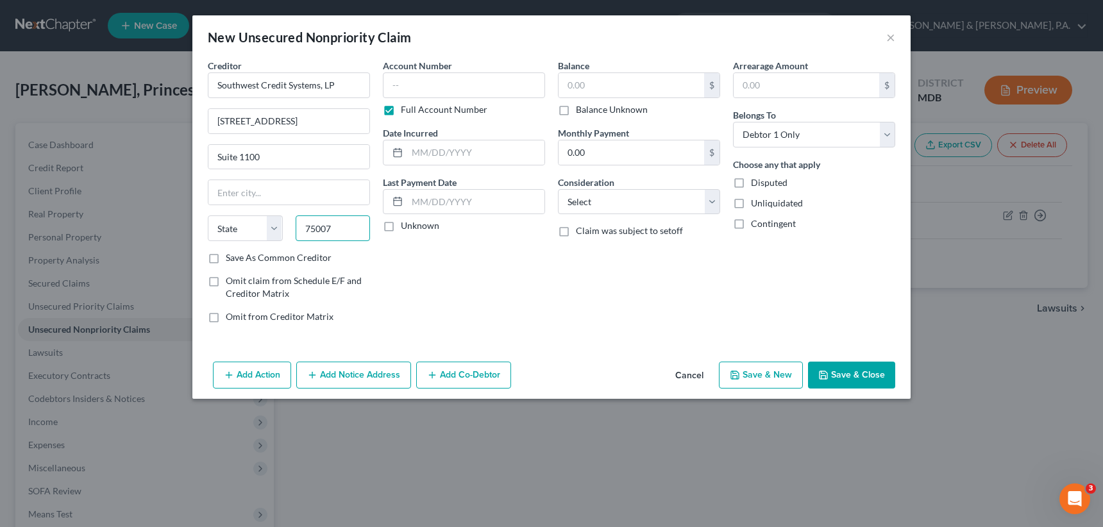
type input "75007"
type input "Carrollton"
select select "45"
click at [226, 254] on label "Save As Common Creditor" at bounding box center [279, 257] width 106 height 13
click at [231, 254] on input "Save As Common Creditor" at bounding box center [235, 255] width 8 height 8
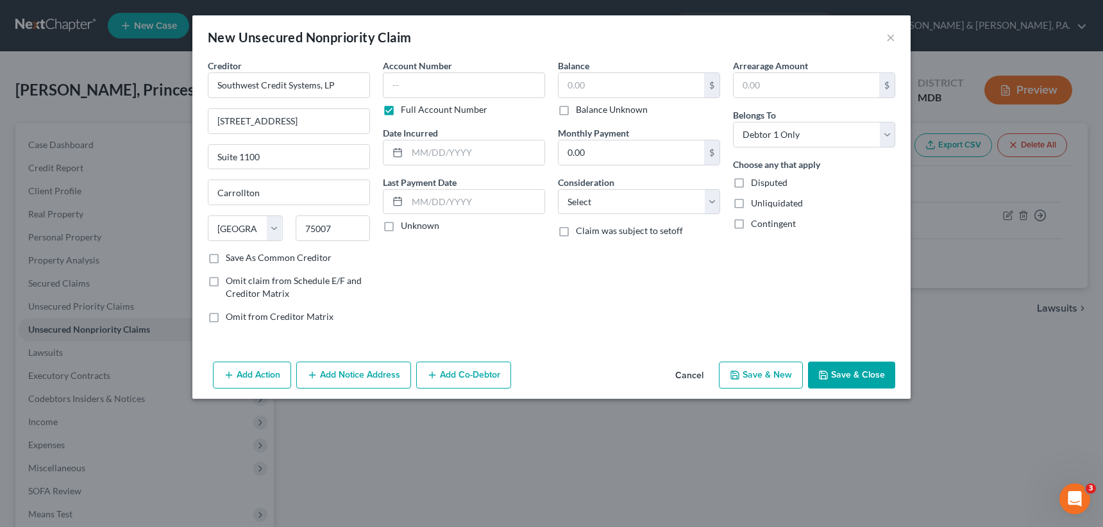
checkbox input "true"
click at [715, 198] on select "Select Cable / Satellite Services Collection Agency Credit Card Debt Debt Couns…" at bounding box center [639, 202] width 162 height 26
select select "14"
click at [558, 189] on select "Select Cable / Satellite Services Collection Agency Credit Card Debt Debt Couns…" at bounding box center [639, 202] width 162 height 26
click at [599, 249] on input "text" at bounding box center [638, 250] width 161 height 24
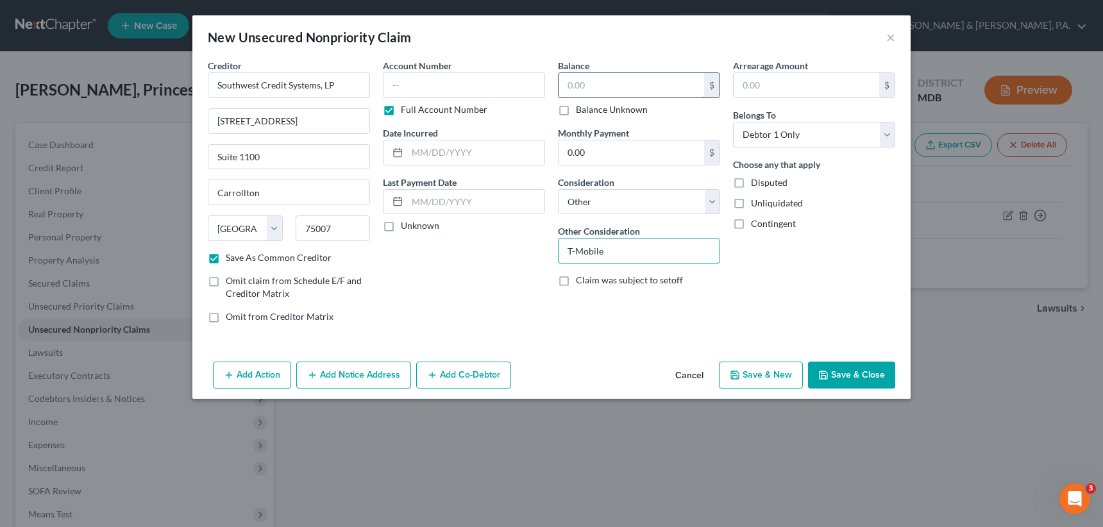
type input "T-Mobile"
click at [575, 78] on input "text" at bounding box center [631, 85] width 146 height 24
type input "470.11"
click at [445, 87] on input "text" at bounding box center [464, 85] width 162 height 26
type input "105051234"
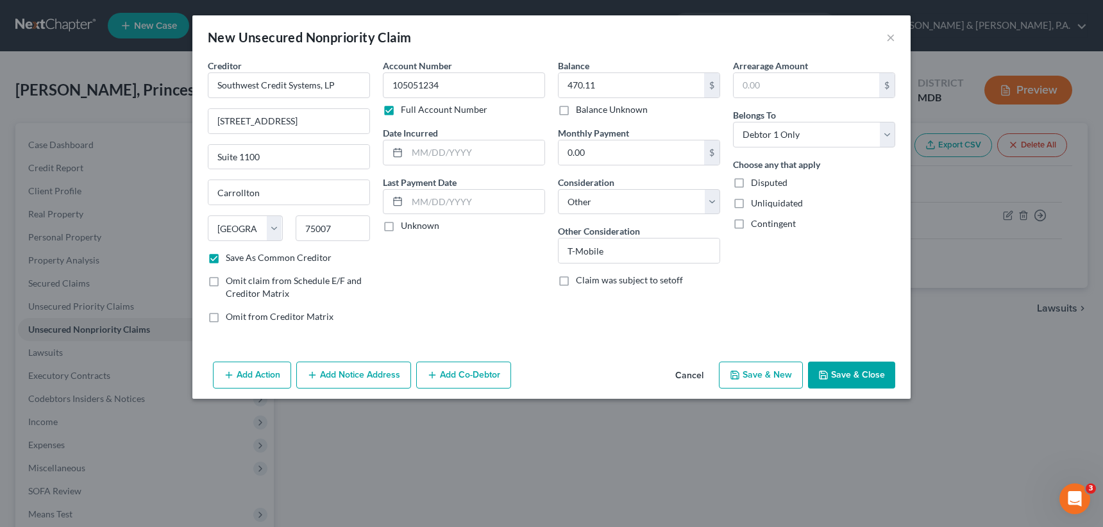
click at [853, 367] on button "Save & Close" at bounding box center [851, 375] width 87 height 27
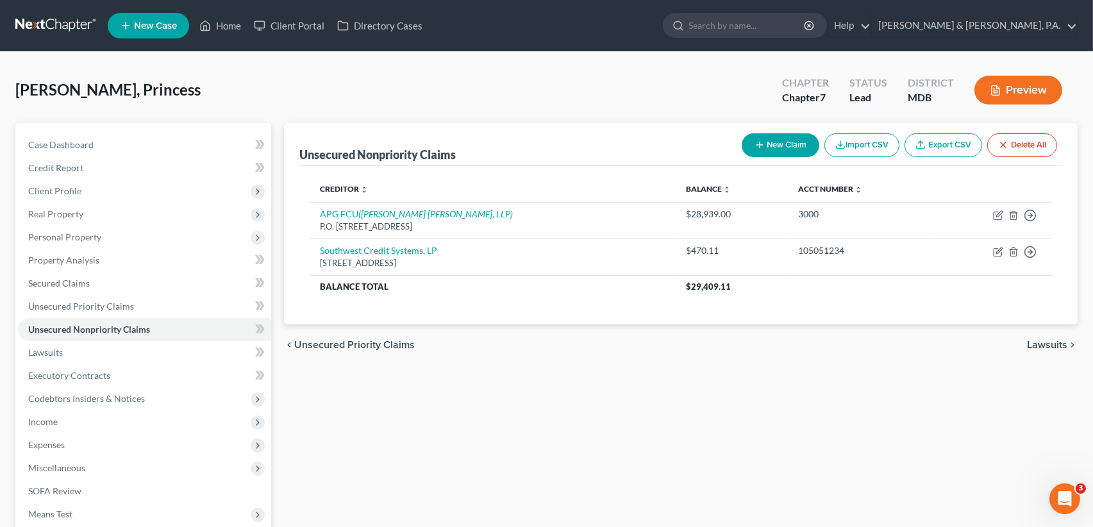
click at [790, 145] on button "New Claim" at bounding box center [781, 145] width 78 height 24
select select "0"
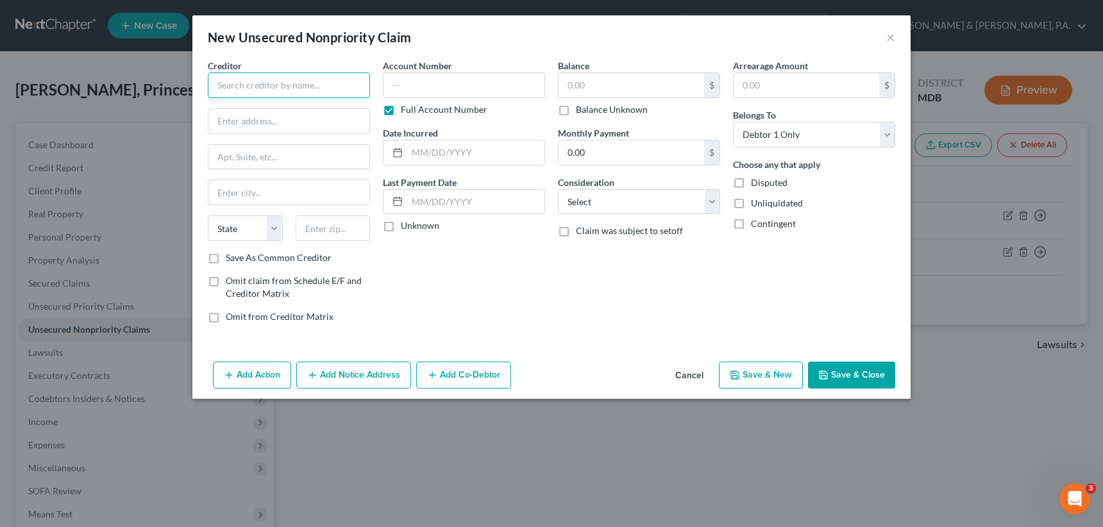
click at [280, 87] on input "text" at bounding box center [289, 85] width 162 height 26
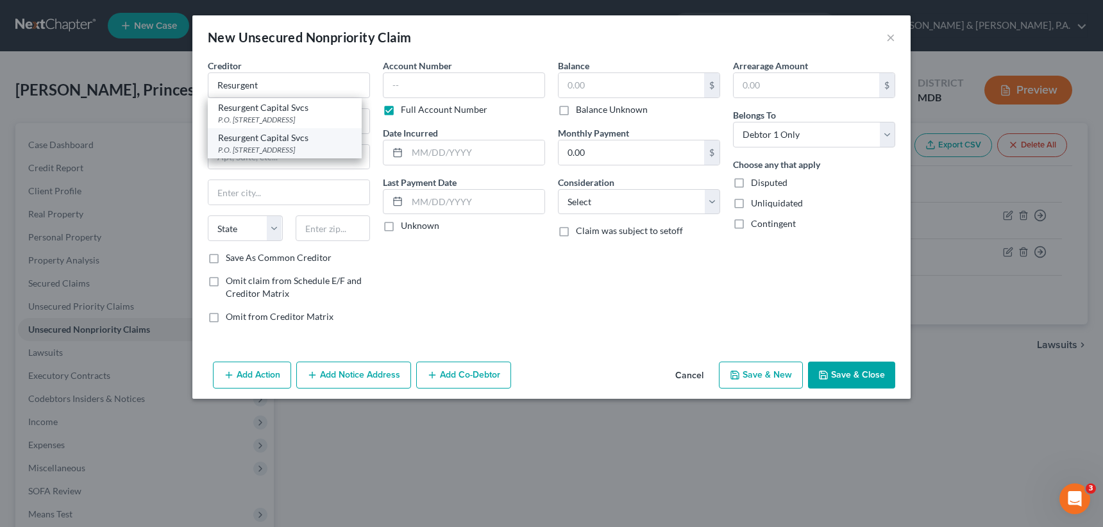
click at [258, 133] on div "Resurgent Capital Svcs" at bounding box center [284, 137] width 133 height 13
type input "Resurgent Capital Svcs"
type input "P.O. Box 10497"
type input "Greenville"
select select "42"
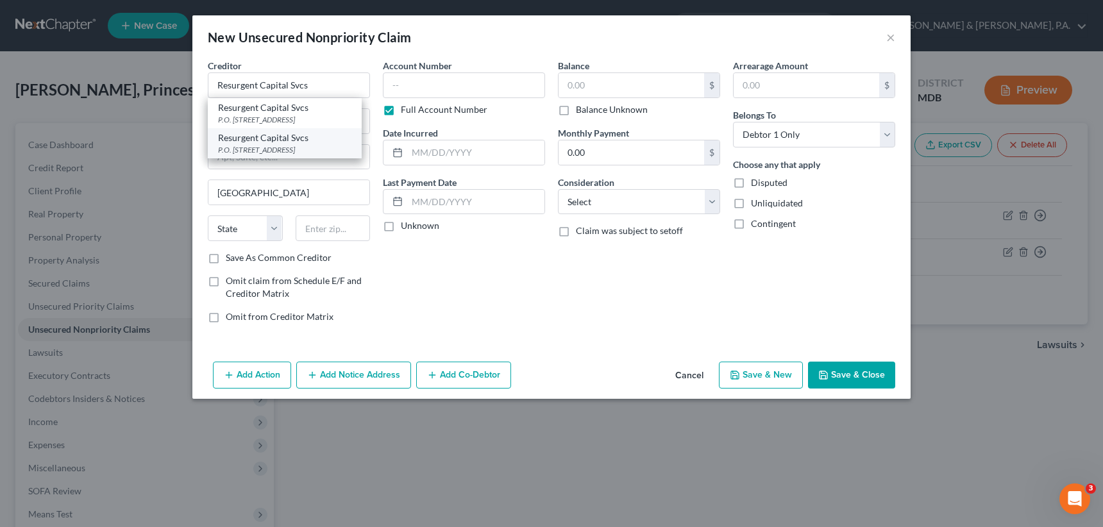
type input "29603"
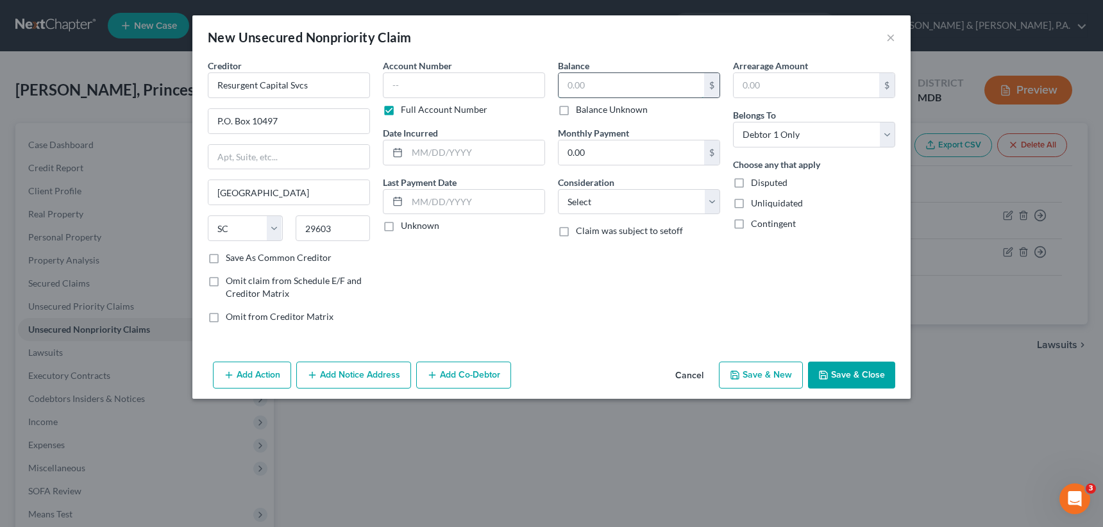
click at [585, 87] on input "text" at bounding box center [631, 85] width 146 height 24
type input "3,791.90"
click at [708, 196] on select "Select Cable / Satellite Services Collection Agency Credit Card Debt Debt Couns…" at bounding box center [639, 202] width 162 height 26
select select "14"
click at [558, 189] on select "Select Cable / Satellite Services Collection Agency Credit Card Debt Debt Couns…" at bounding box center [639, 202] width 162 height 26
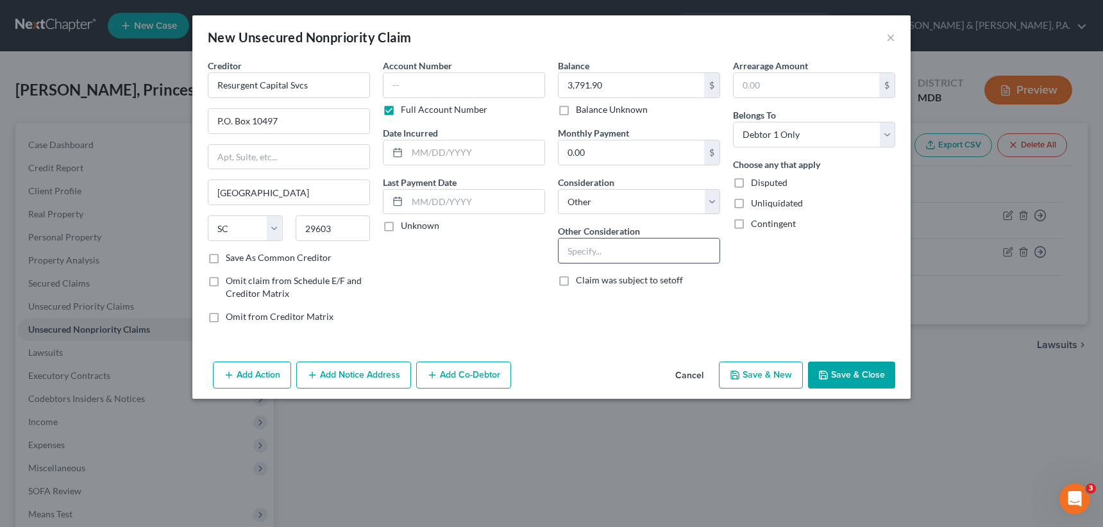
click at [594, 251] on input "text" at bounding box center [638, 250] width 161 height 24
type input "Capital One"
click at [717, 197] on select "Select Cable / Satellite Services Collection Agency Credit Card Debt Debt Couns…" at bounding box center [639, 202] width 162 height 26
click at [558, 189] on select "Select Cable / Satellite Services Collection Agency Credit Card Debt Debt Couns…" at bounding box center [639, 202] width 162 height 26
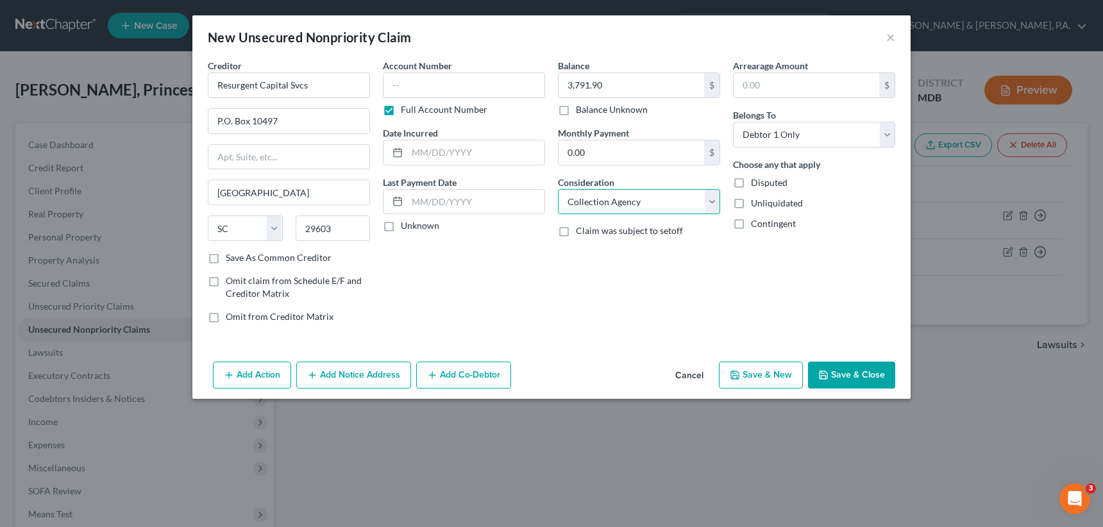
click at [710, 200] on select "Select Cable / Satellite Services Collection Agency Credit Card Debt Debt Couns…" at bounding box center [639, 202] width 162 height 26
select select "14"
click at [558, 189] on select "Select Cable / Satellite Services Collection Agency Credit Card Debt Debt Couns…" at bounding box center [639, 202] width 162 height 26
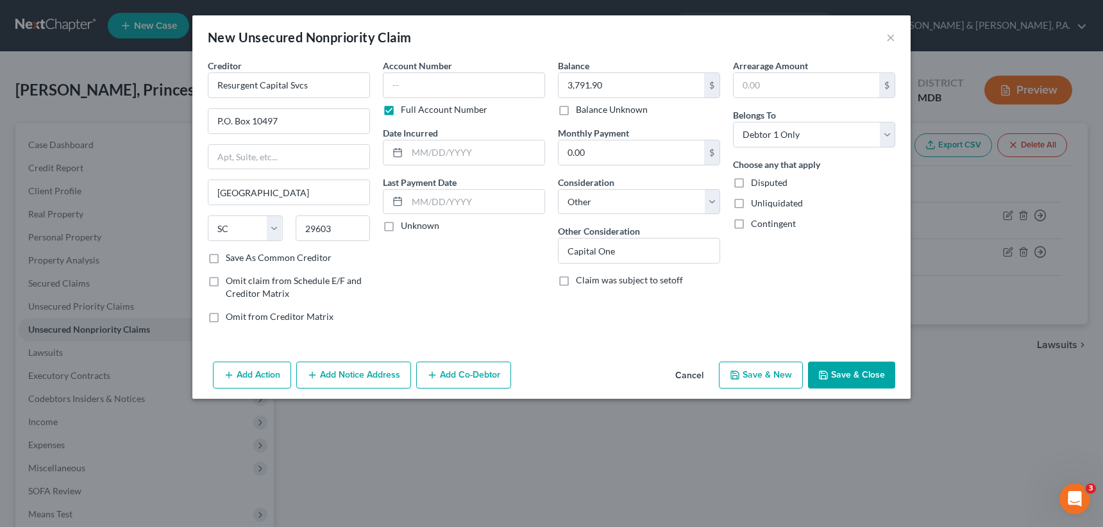
click at [848, 376] on button "Save & Close" at bounding box center [851, 375] width 87 height 27
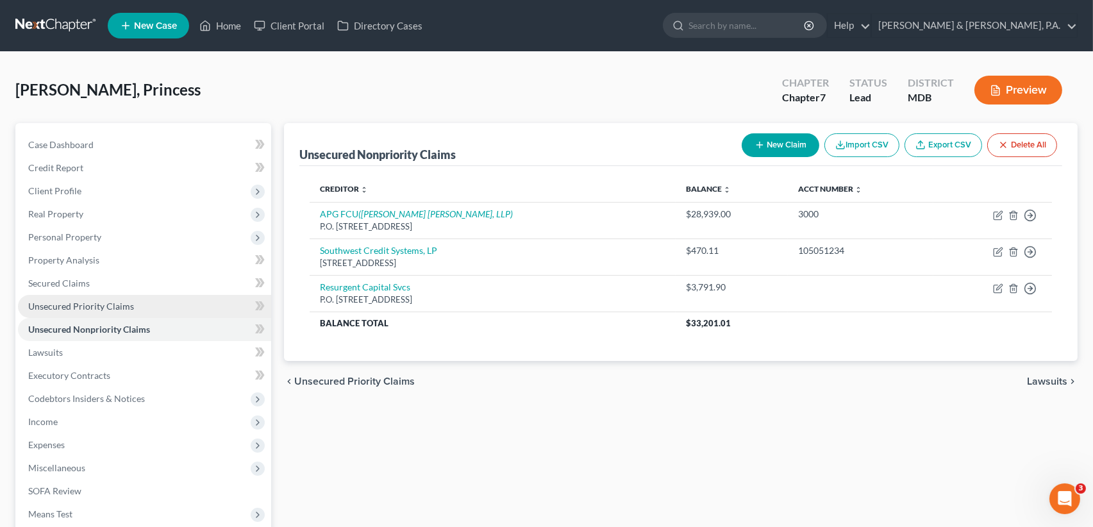
click at [153, 302] on link "Unsecured Priority Claims" at bounding box center [144, 306] width 253 height 23
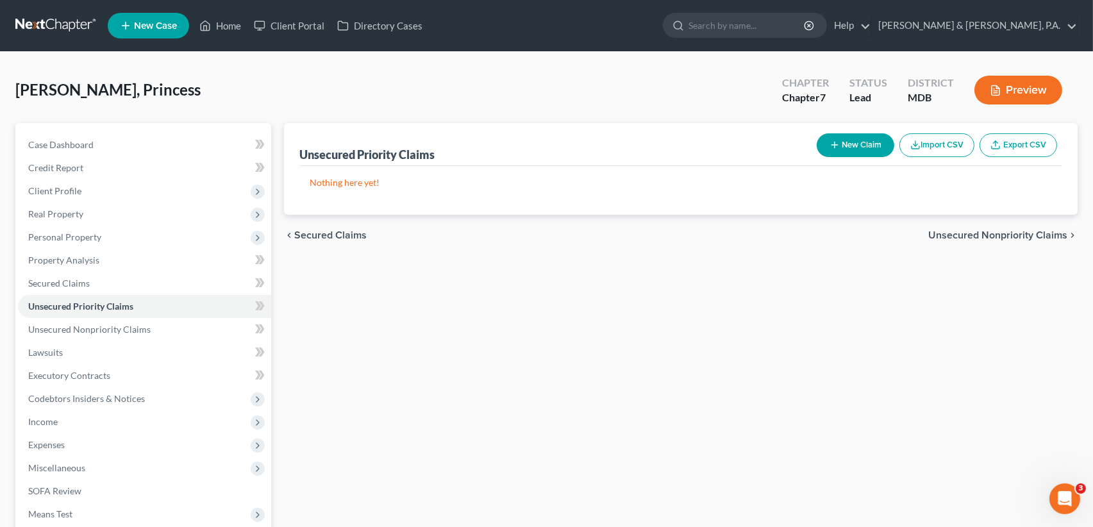
click at [856, 142] on button "New Claim" at bounding box center [856, 145] width 78 height 24
select select "0"
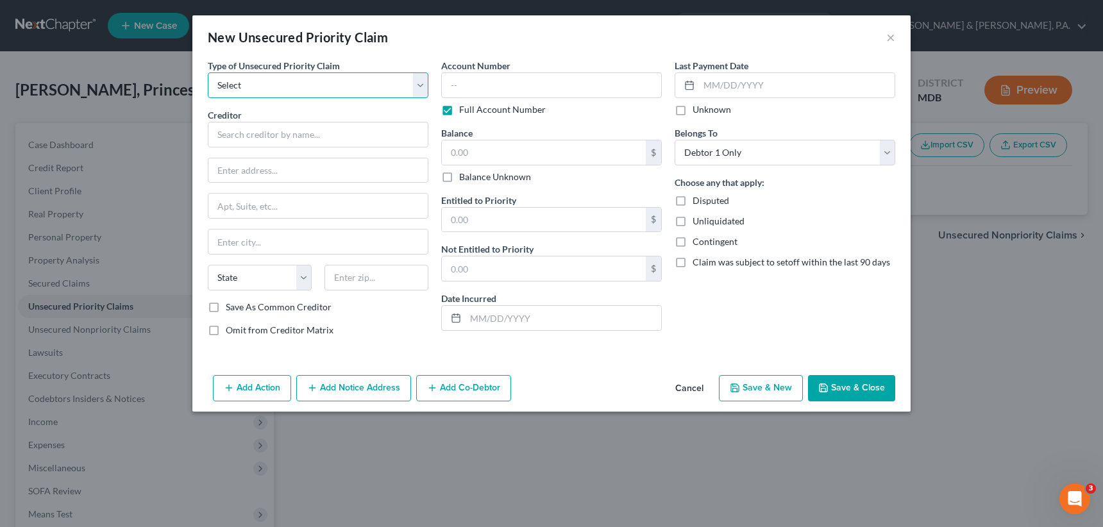
click at [286, 87] on select "Select Taxes & Other Government Units Domestic Support Obligations Extensions o…" at bounding box center [318, 85] width 221 height 26
select select "0"
click at [208, 72] on select "Select Taxes & Other Government Units Domestic Support Obligations Extensions o…" at bounding box center [318, 85] width 221 height 26
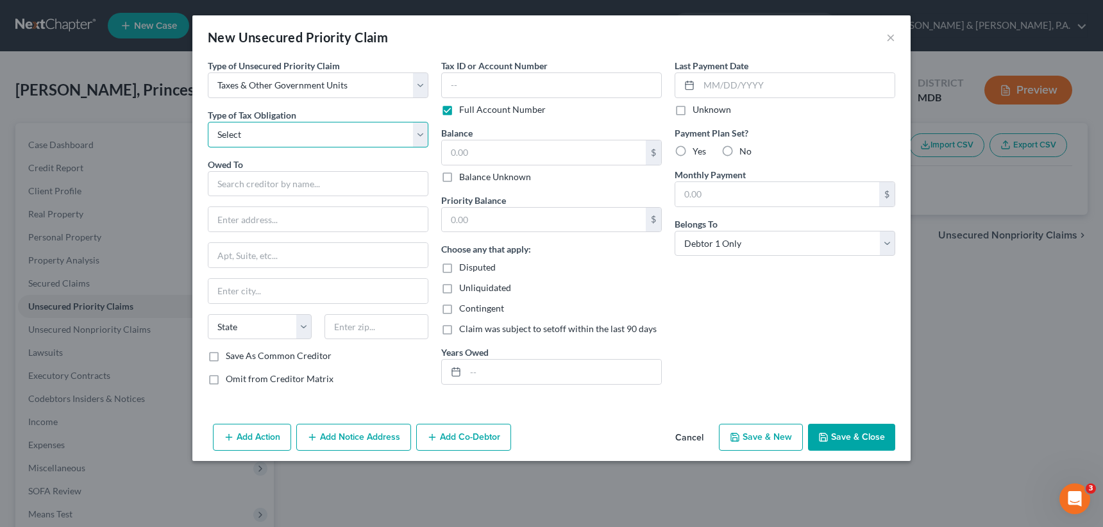
click at [287, 137] on select "Select Federal City State Franchise Tax Board Other" at bounding box center [318, 135] width 221 height 26
select select "2"
click at [208, 122] on select "Select Federal City State Franchise Tax Board Other" at bounding box center [318, 135] width 221 height 26
click at [257, 182] on input "text" at bounding box center [318, 184] width 221 height 26
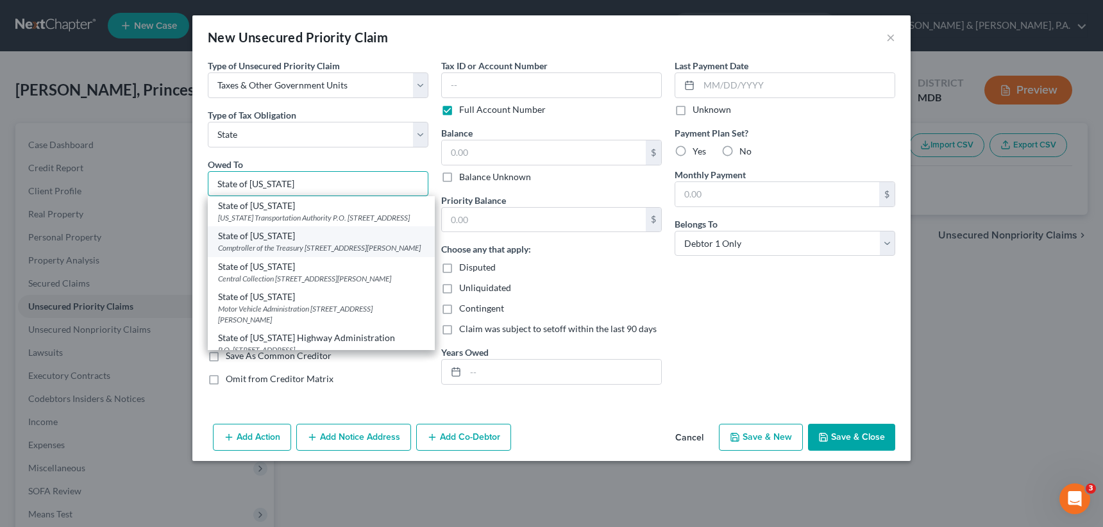
type input "State of Maryland"
click at [308, 253] on div "Comptroller of the Treasury 301 W. Preston Street, Baltimore, MD 21201" at bounding box center [321, 247] width 206 height 11
type input "Comptroller of the Treasury"
type input "301 W. Preston Street"
type input "Baltimore"
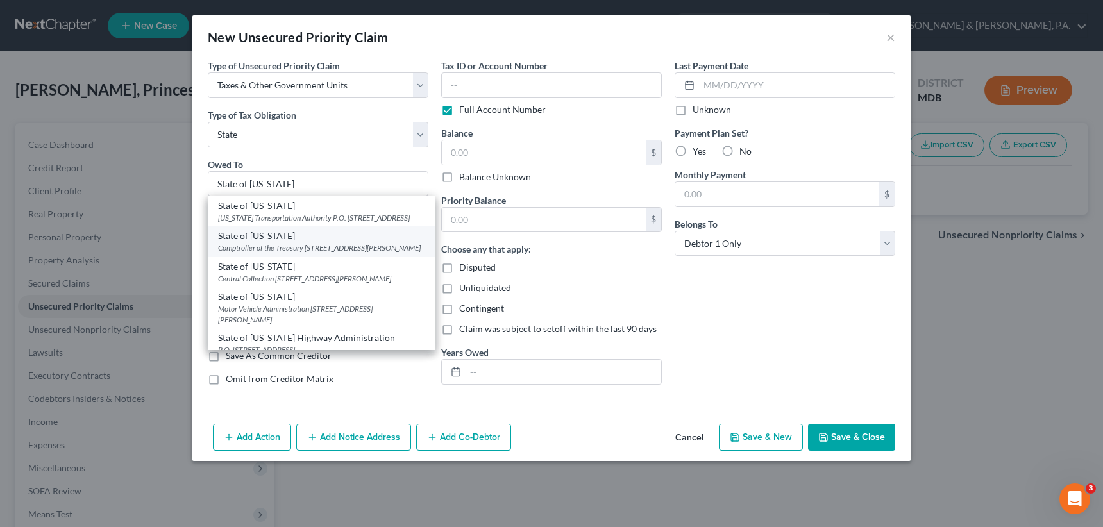
select select "21"
type input "21201"
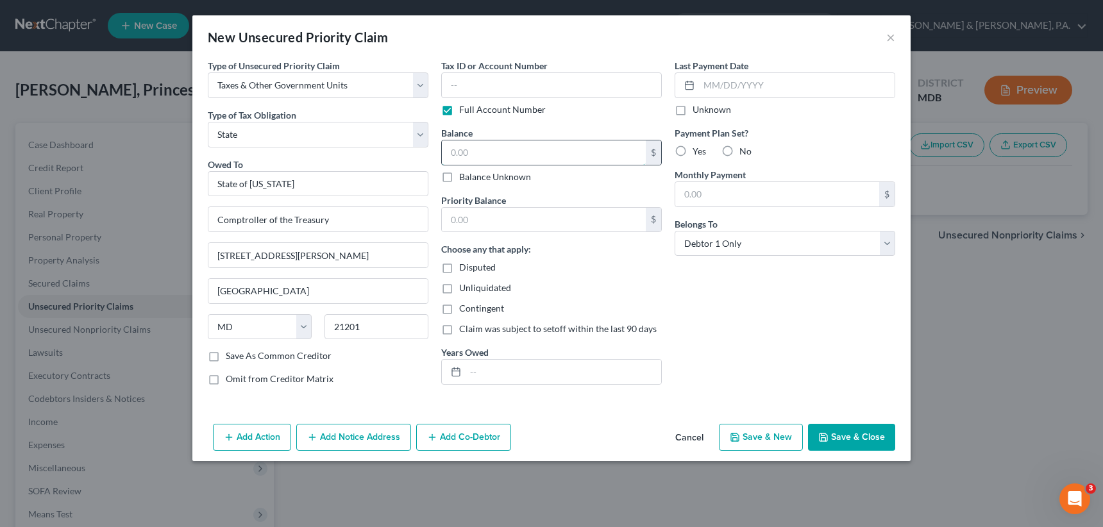
click at [454, 151] on input "text" at bounding box center [544, 152] width 204 height 24
type input "379.73"
click at [827, 433] on icon "button" at bounding box center [823, 437] width 8 height 8
type input "0.00"
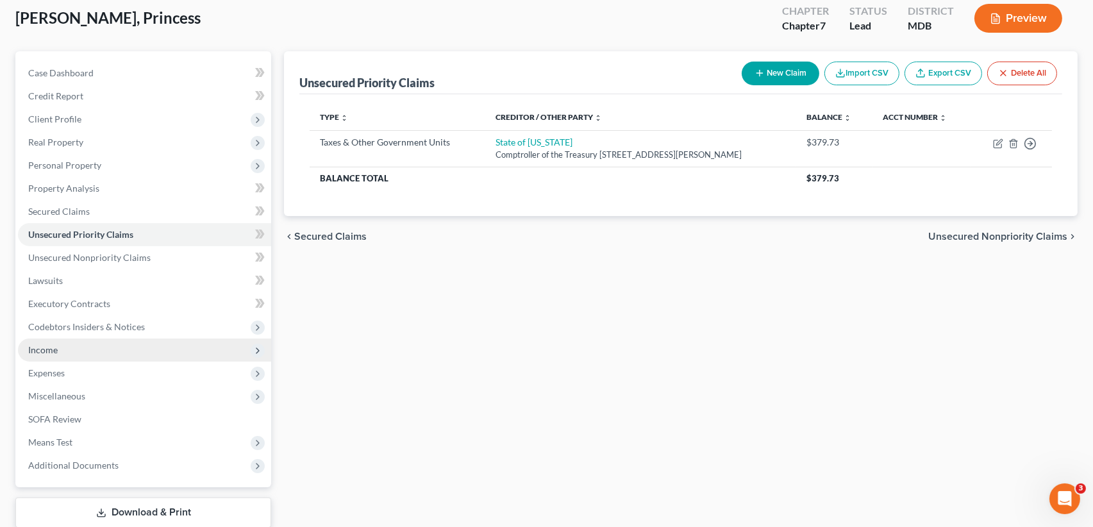
scroll to position [128, 0]
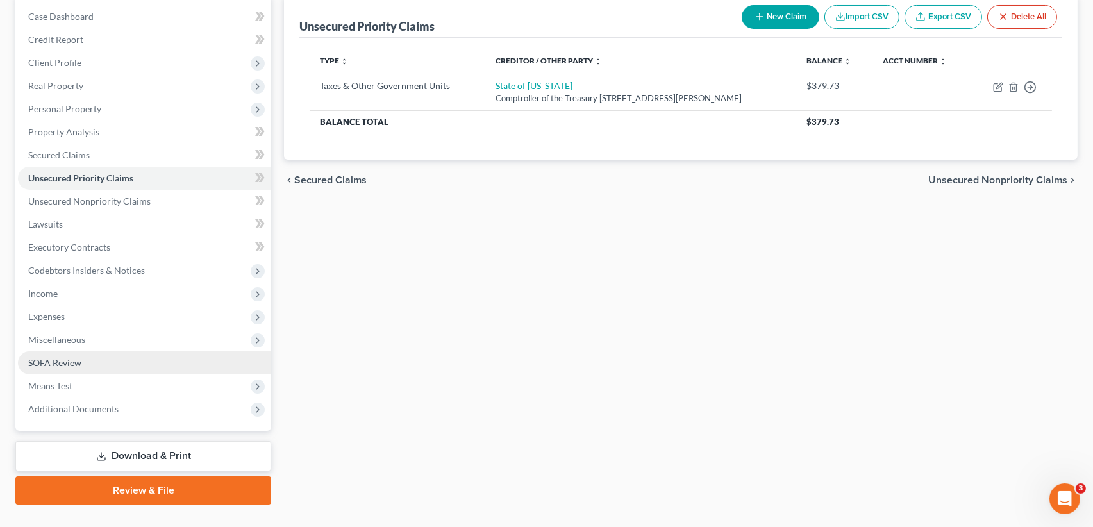
click at [67, 358] on span "SOFA Review" at bounding box center [54, 362] width 53 height 11
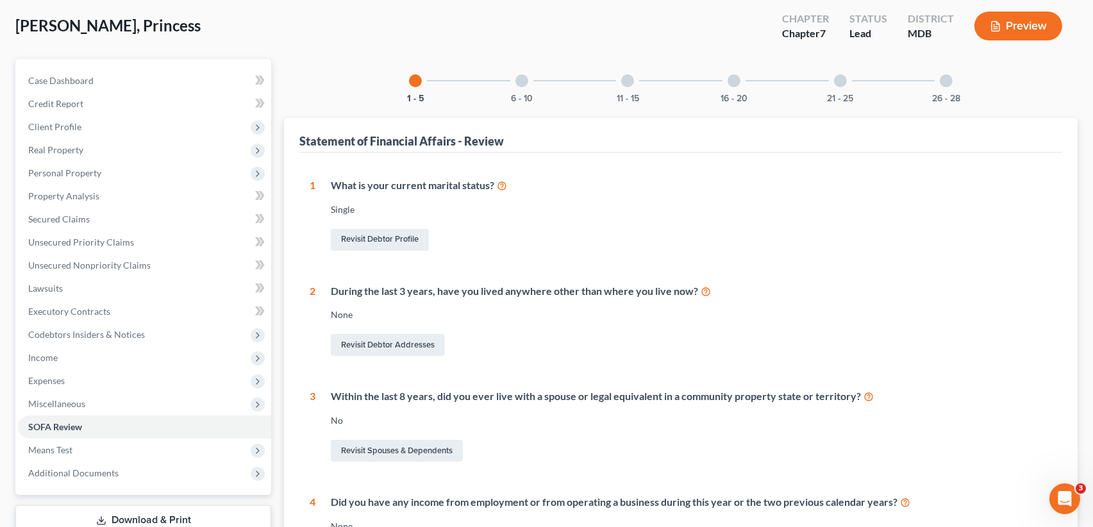
scroll to position [128, 0]
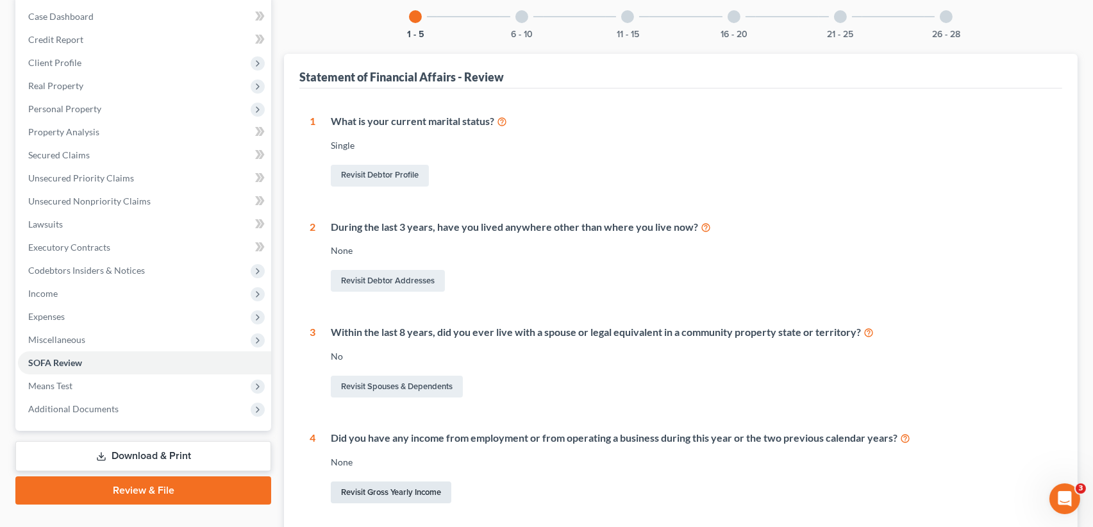
click at [395, 491] on link "Revisit Gross Yearly Income" at bounding box center [391, 492] width 121 height 22
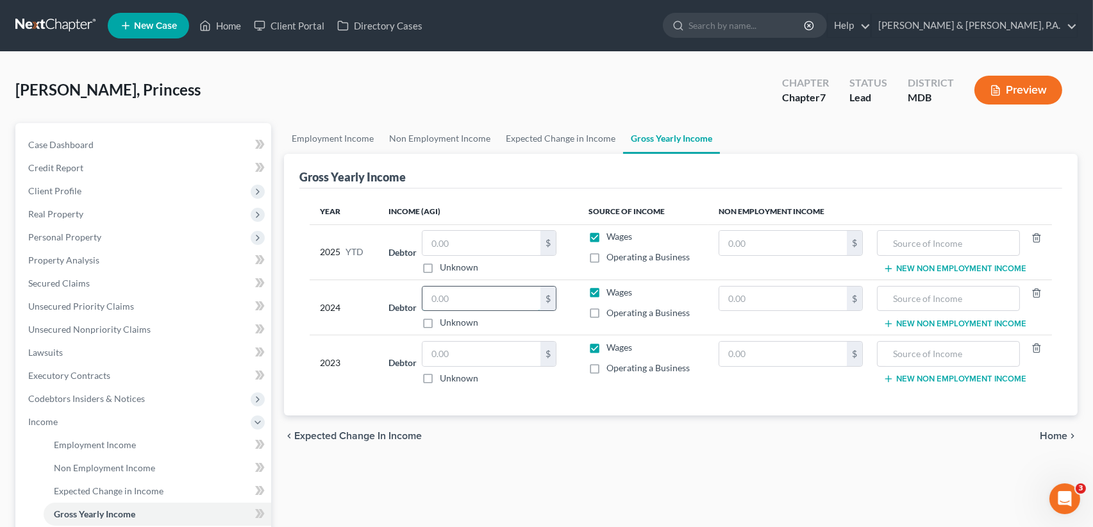
click at [485, 293] on input "text" at bounding box center [481, 299] width 118 height 24
drag, startPoint x: 435, startPoint y: 354, endPoint x: 444, endPoint y: 353, distance: 8.4
click at [435, 354] on input "text" at bounding box center [481, 354] width 118 height 24
type input "27,220"
click at [478, 298] on input "text" at bounding box center [481, 299] width 118 height 24
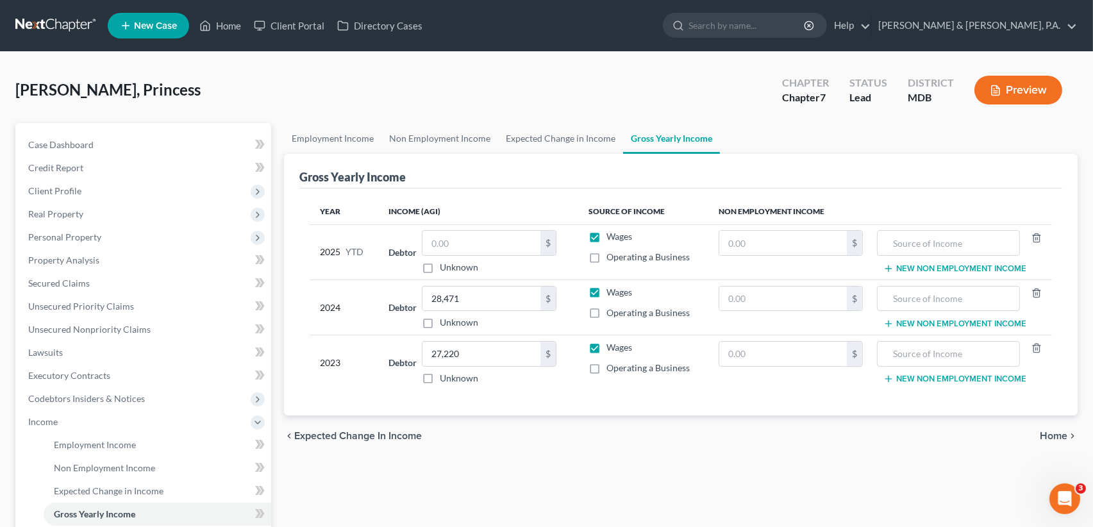
click at [590, 23] on ul "New Case Home Client Portal Directory Cases - No Result - See all results Or Pr…" at bounding box center [593, 25] width 970 height 33
type input "36,502"
click at [1040, 431] on span "Home" at bounding box center [1054, 436] width 28 height 10
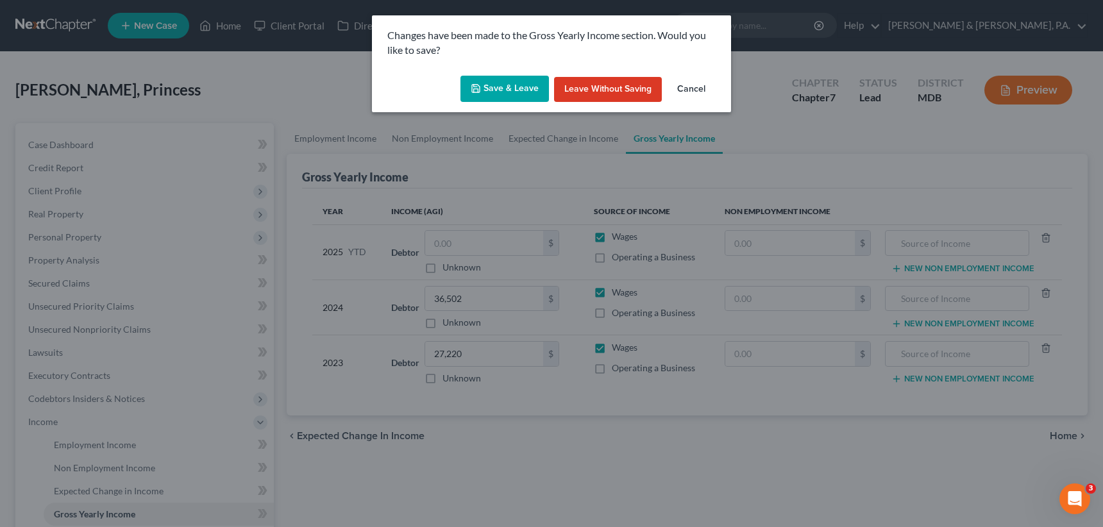
click at [509, 87] on button "Save & Leave" at bounding box center [504, 89] width 88 height 27
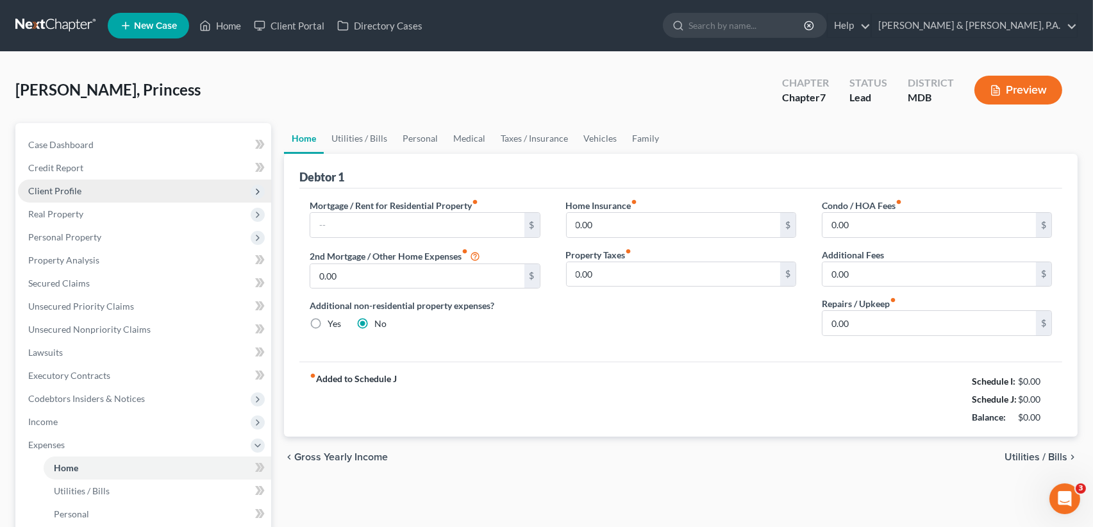
click at [73, 189] on span "Client Profile" at bounding box center [54, 190] width 53 height 11
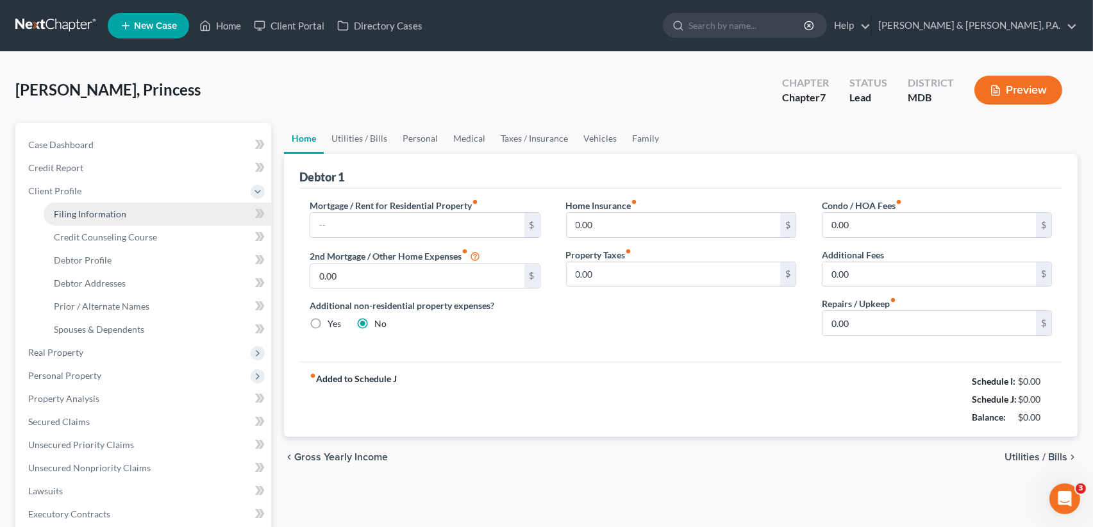
click at [83, 210] on span "Filing Information" at bounding box center [90, 213] width 72 height 11
select select "1"
select select "0"
select select "38"
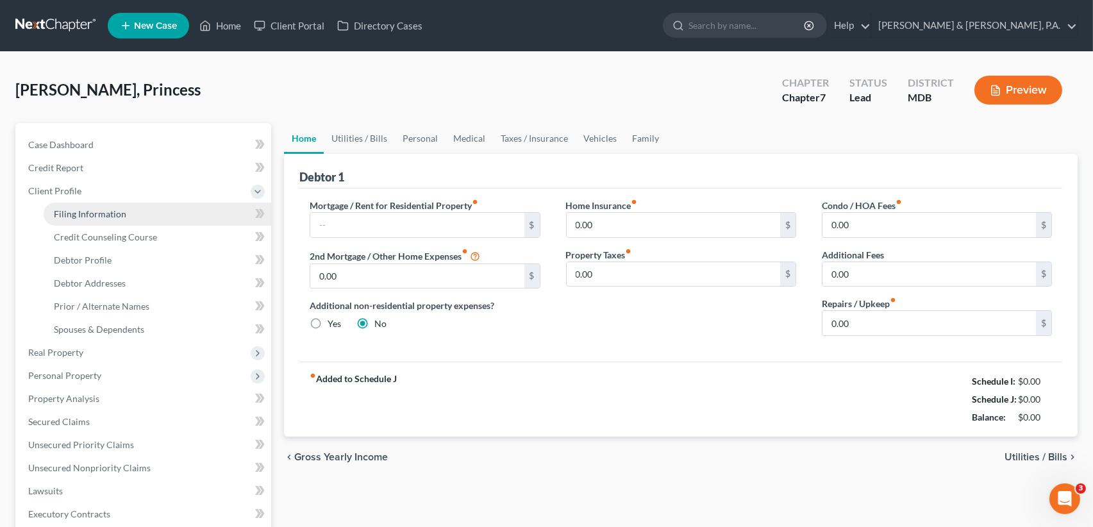
select select "0"
select select "21"
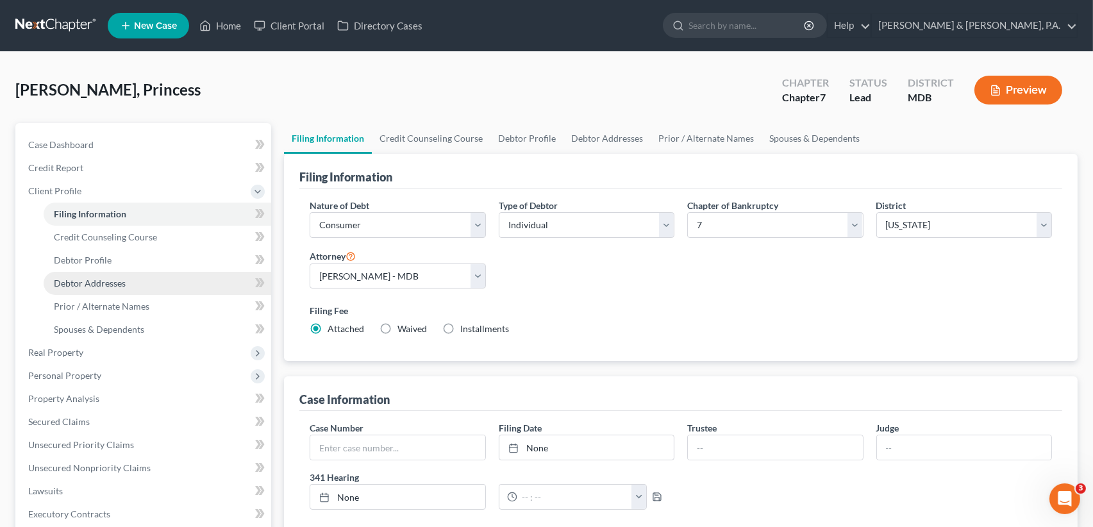
click at [97, 286] on span "Debtor Addresses" at bounding box center [90, 283] width 72 height 11
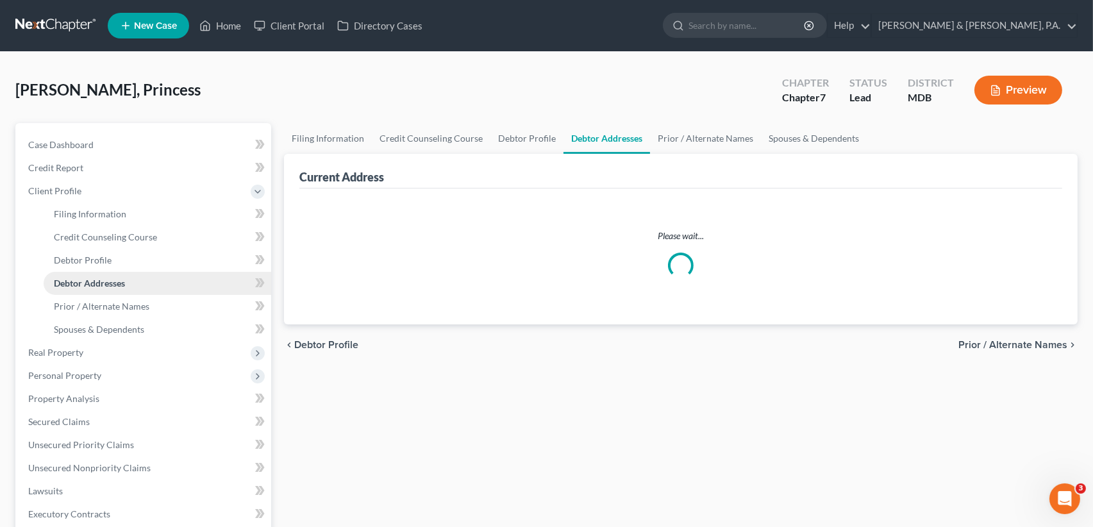
select select "0"
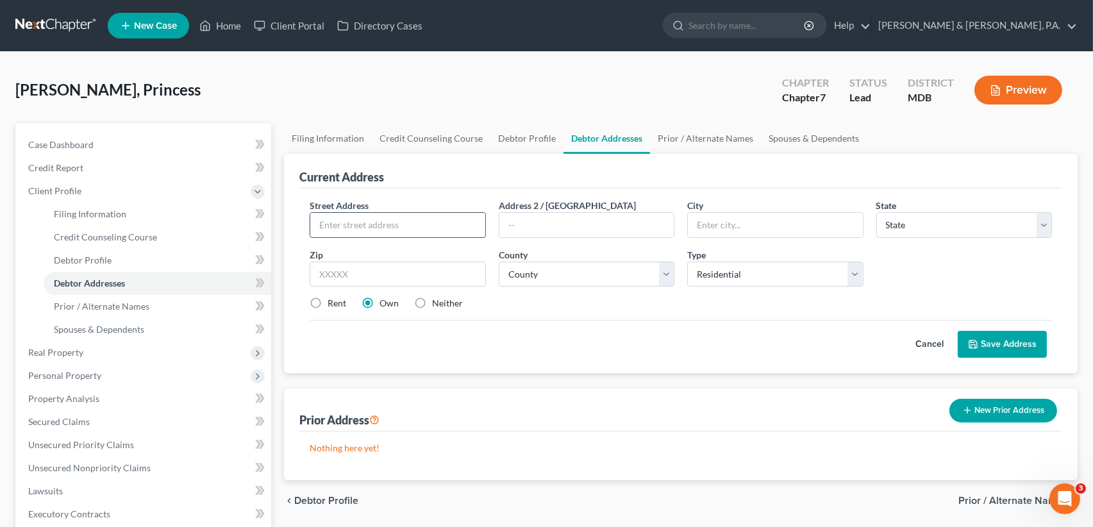
click at [333, 229] on input "text" at bounding box center [397, 225] width 174 height 24
type input "5714 Utrecht Road"
type input "Baltimore"
click at [1047, 221] on select "State AL AK AR AZ CA CO CT DE DC FL GA GU HI ID IL IN IA KS KY LA ME MD MA MI M…" at bounding box center [964, 225] width 176 height 26
select select "21"
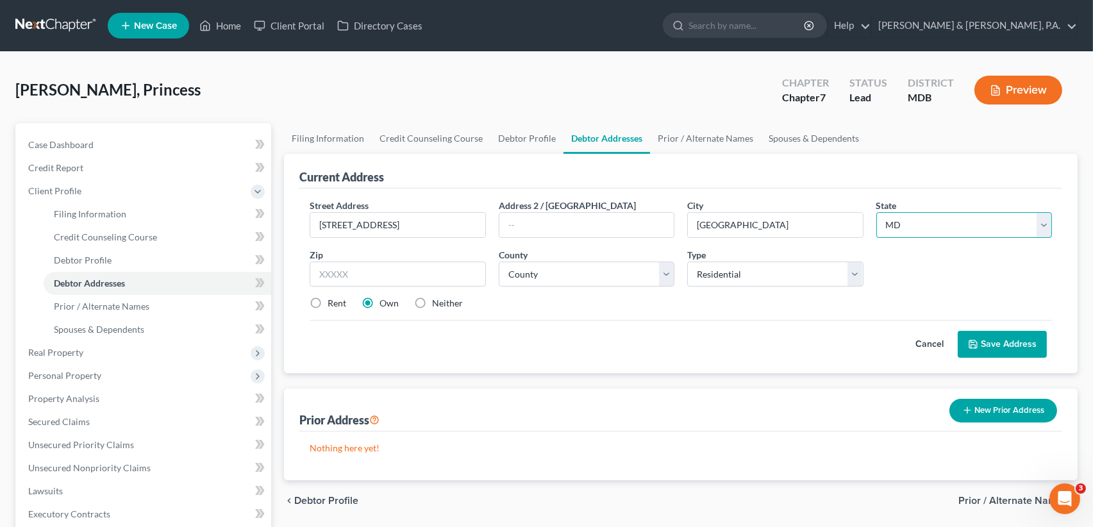
click at [876, 212] on select "State AL AK AR AZ CA CO CT DE DC FL GA GU HI ID IL IN IA KS KY LA ME MD MA MI M…" at bounding box center [964, 225] width 176 height 26
click at [315, 264] on input "text" at bounding box center [398, 275] width 176 height 26
click at [328, 301] on label "Rent" at bounding box center [337, 303] width 19 height 13
click at [333, 301] on input "Rent" at bounding box center [337, 301] width 8 height 8
radio input "true"
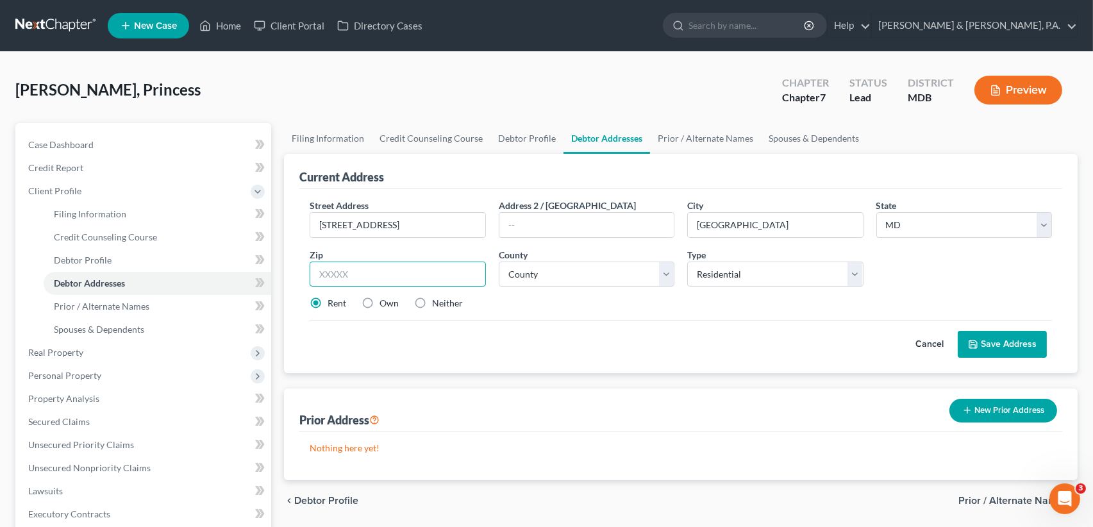
click at [317, 274] on input "text" at bounding box center [398, 275] width 176 height 26
type input "21206"
click at [667, 269] on select "County Allegany County Anne Arundel County Baltimore County Baltimore city Calv…" at bounding box center [587, 275] width 176 height 26
select select "2"
click at [499, 262] on select "County Allegany County Anne Arundel County Baltimore County Baltimore city Calv…" at bounding box center [587, 275] width 176 height 26
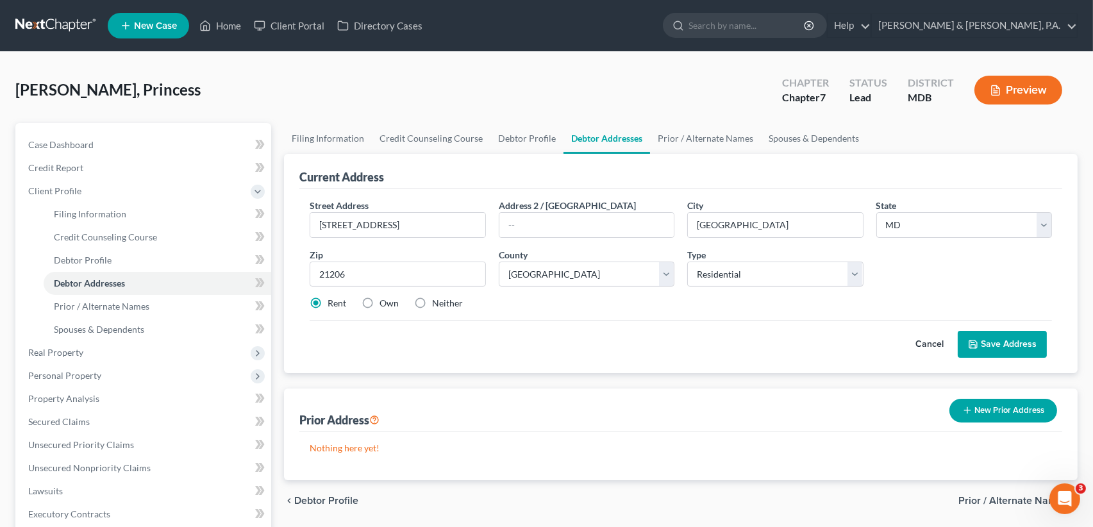
click at [1001, 338] on button "Save Address" at bounding box center [1002, 344] width 89 height 27
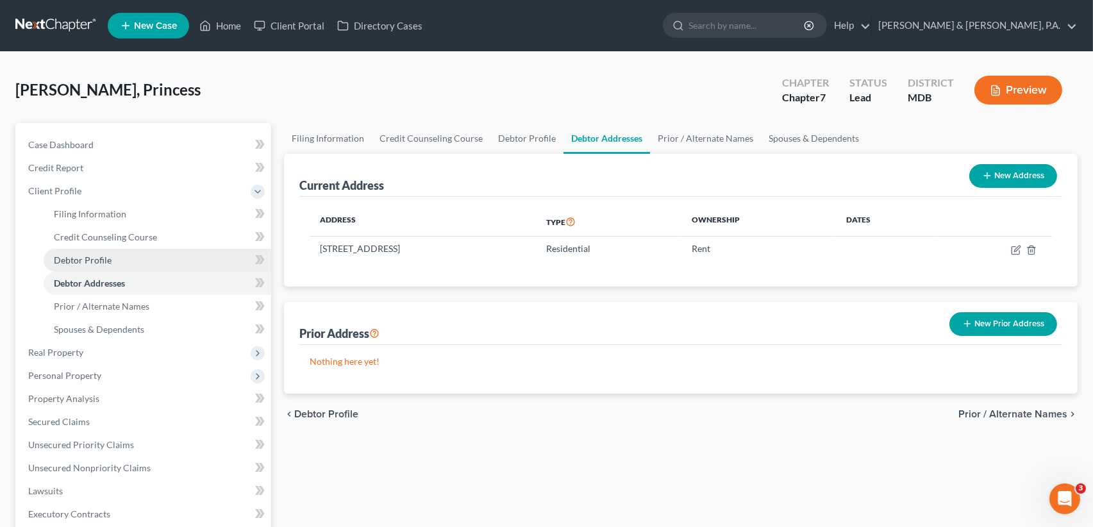
click at [126, 262] on link "Debtor Profile" at bounding box center [158, 260] width 228 height 23
select select "0"
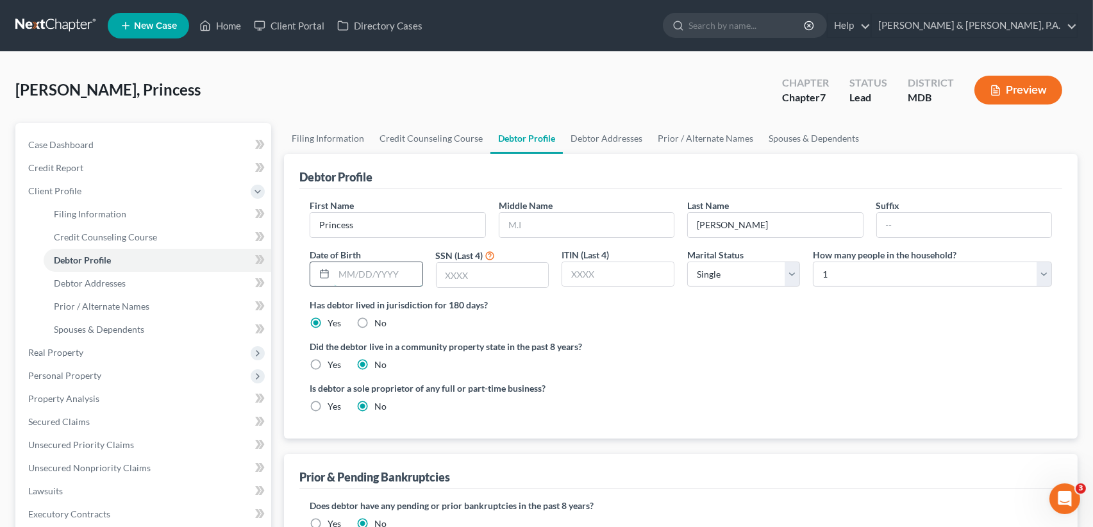
click at [379, 274] on input "text" at bounding box center [378, 274] width 88 height 24
type input "04/24/1962"
type input "4524"
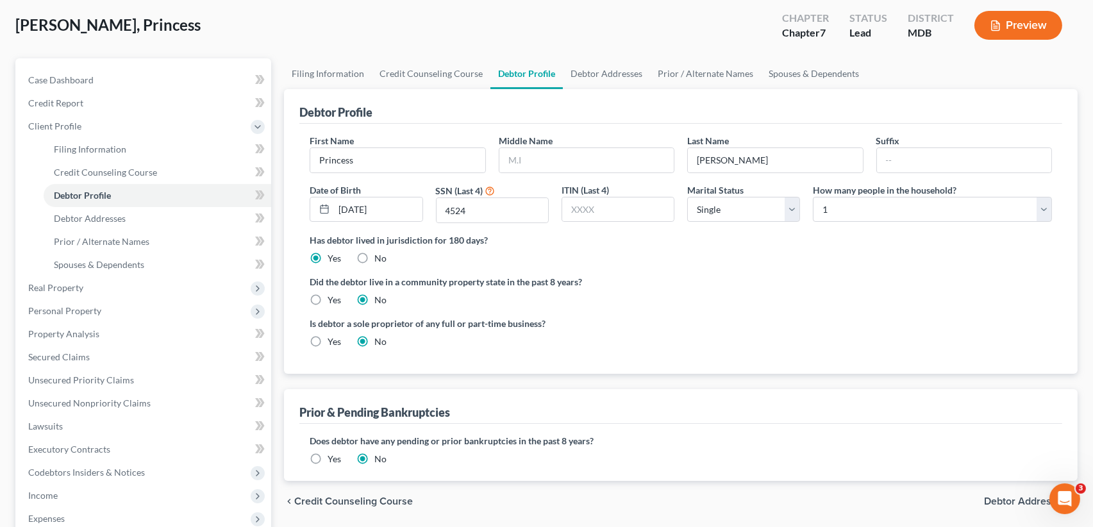
scroll to position [128, 0]
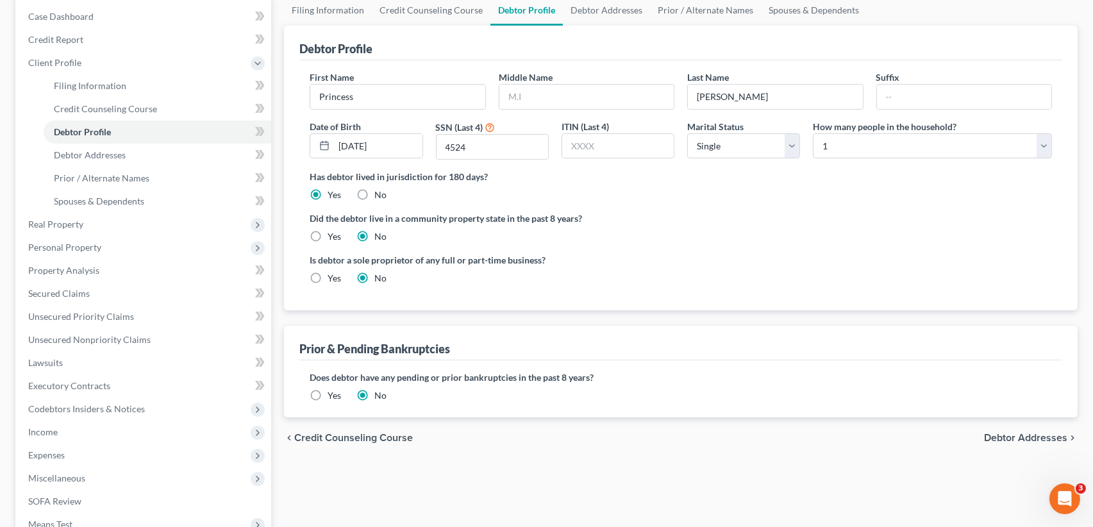
drag, startPoint x: 1008, startPoint y: 433, endPoint x: 794, endPoint y: 404, distance: 216.7
click at [1008, 433] on span "Debtor Addresses" at bounding box center [1025, 438] width 83 height 10
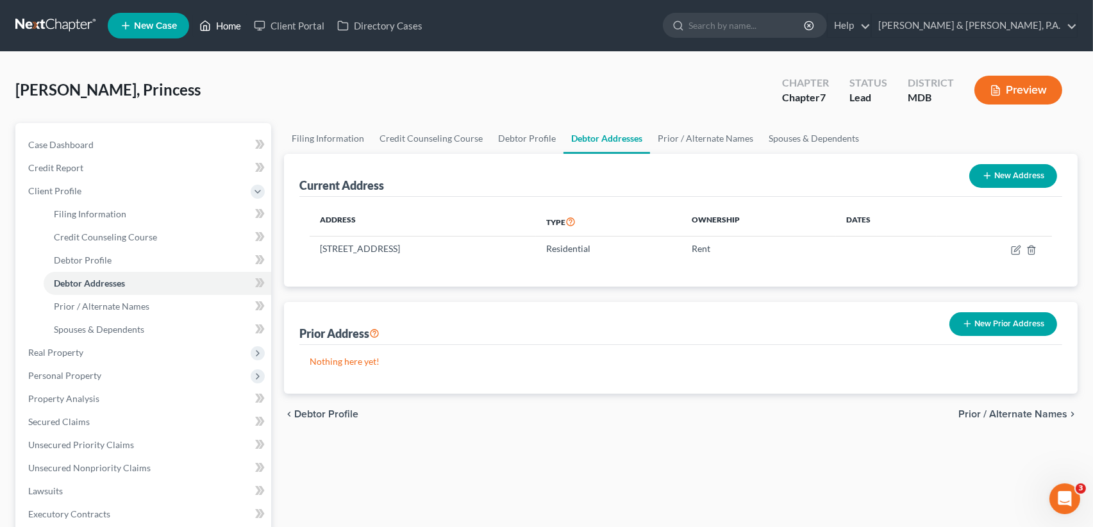
click at [219, 22] on link "Home" at bounding box center [220, 25] width 54 height 23
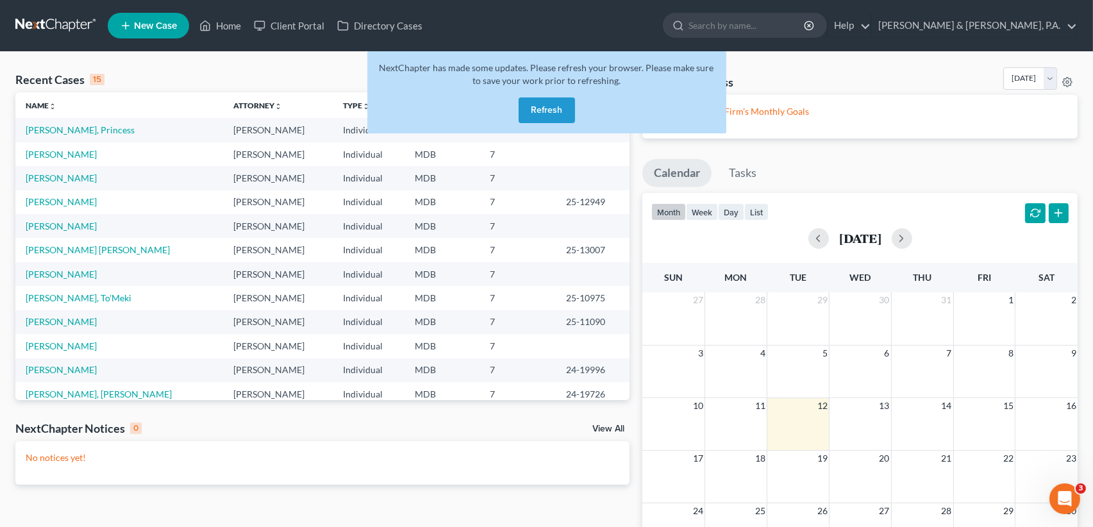
click at [541, 103] on button "Refresh" at bounding box center [547, 110] width 56 height 26
